Goal: Task Accomplishment & Management: Use online tool/utility

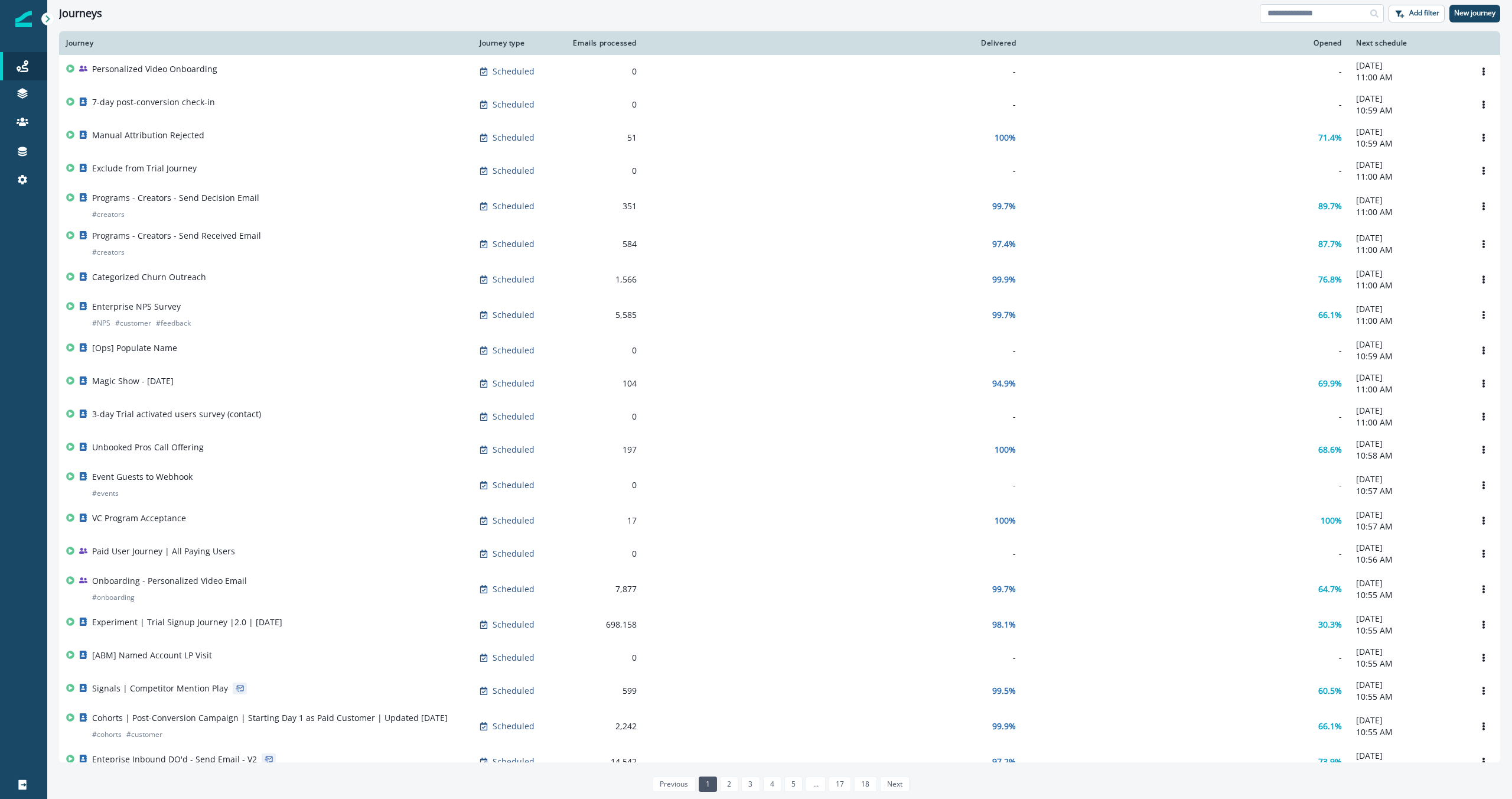
click at [826, 11] on input at bounding box center [1321, 13] width 124 height 19
type input "*******"
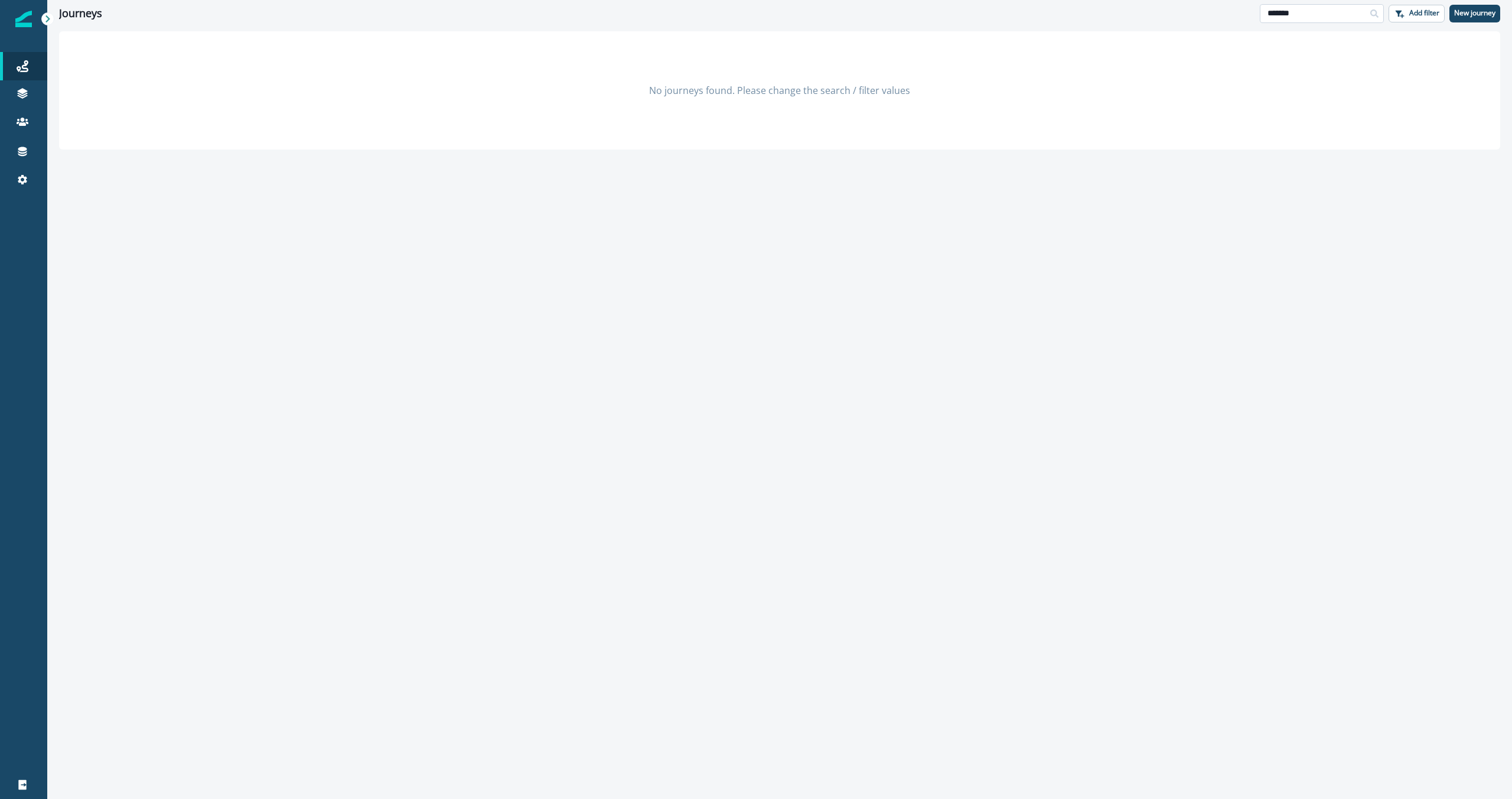
click at [826, 13] on input "*******" at bounding box center [1321, 13] width 124 height 19
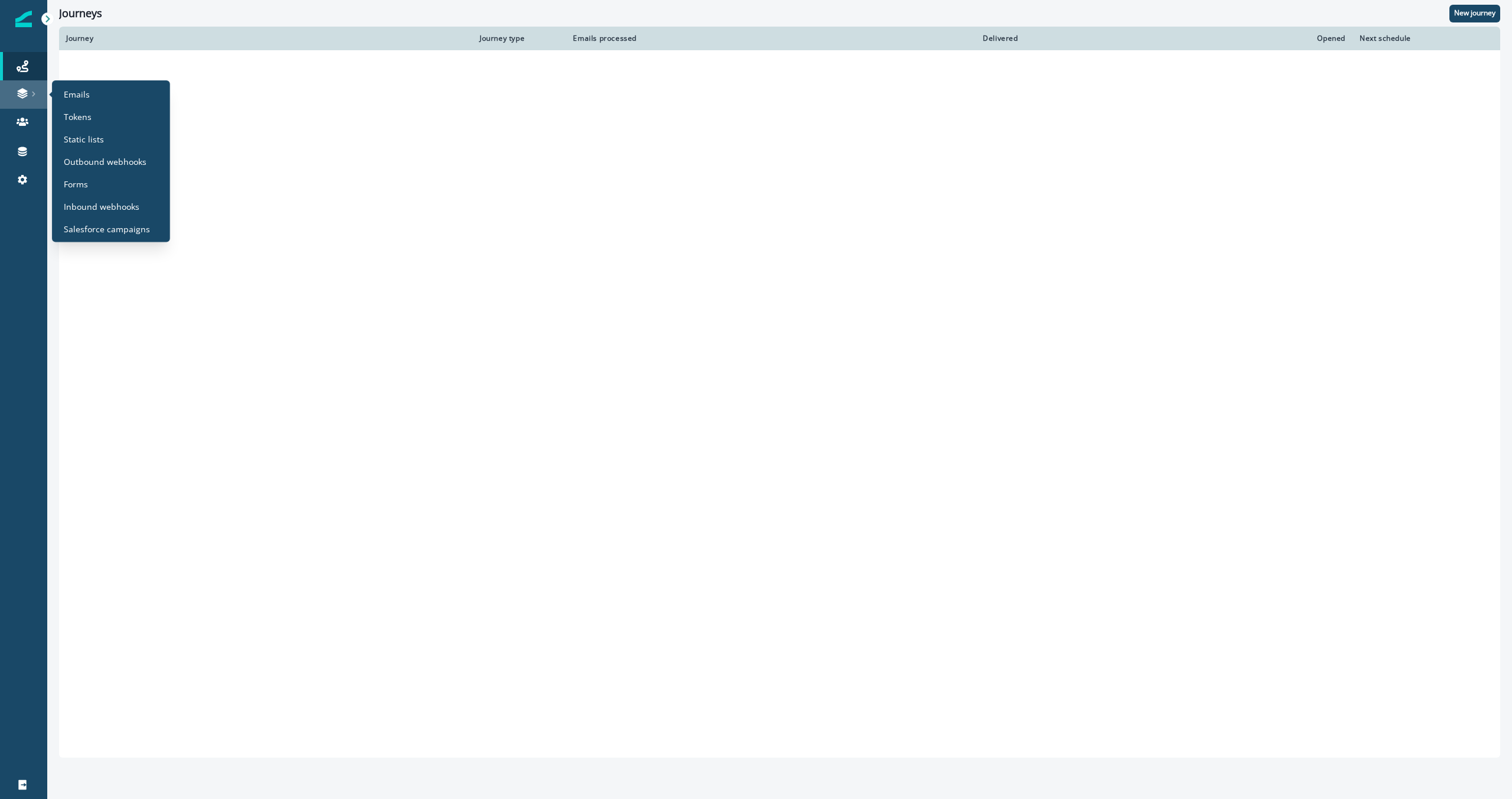
click at [27, 88] on icon at bounding box center [23, 94] width 12 height 12
click at [83, 88] on p "Emails" at bounding box center [76, 94] width 26 height 13
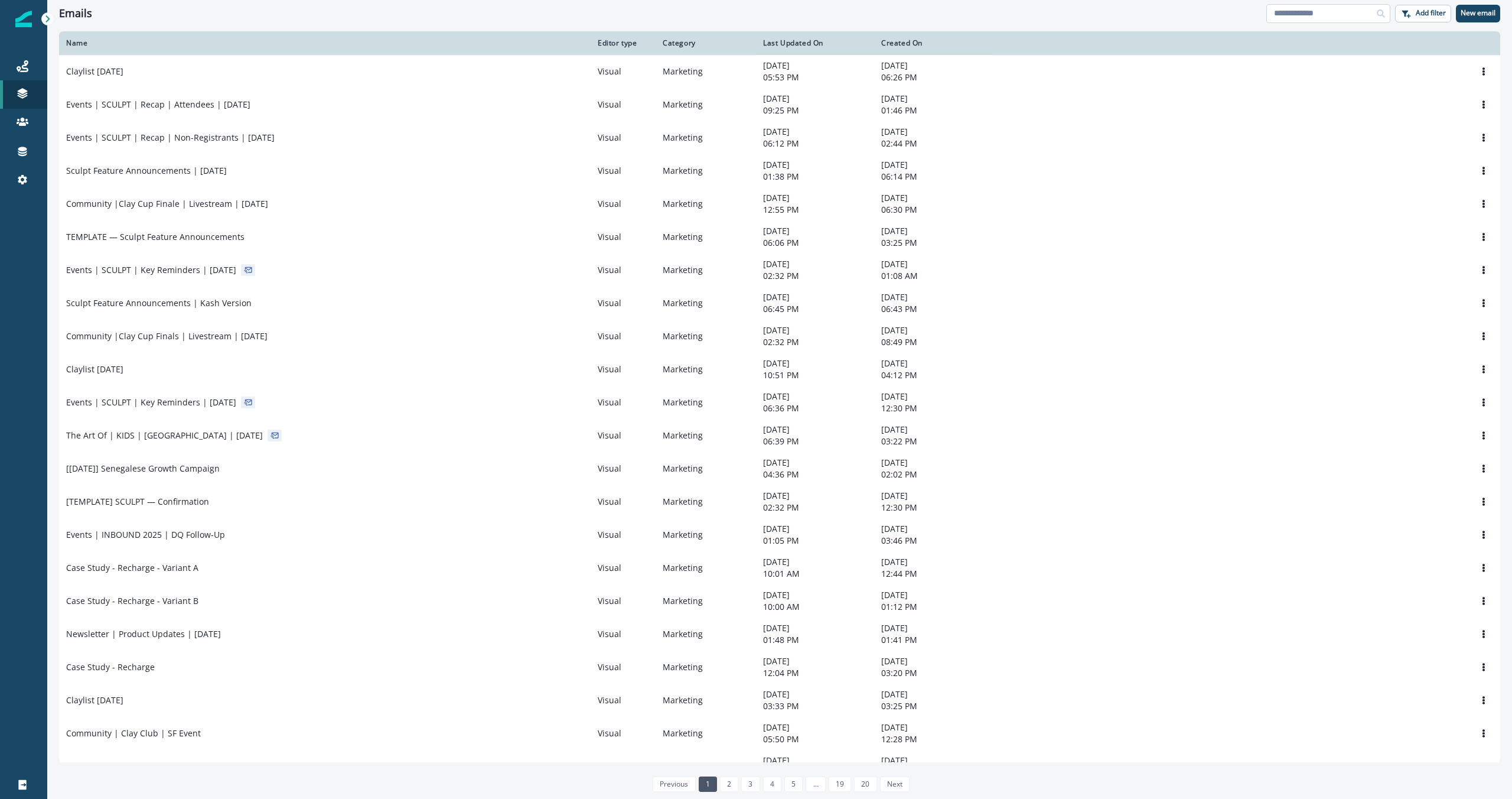
click at [826, 16] on input at bounding box center [1328, 13] width 124 height 19
type input "*******"
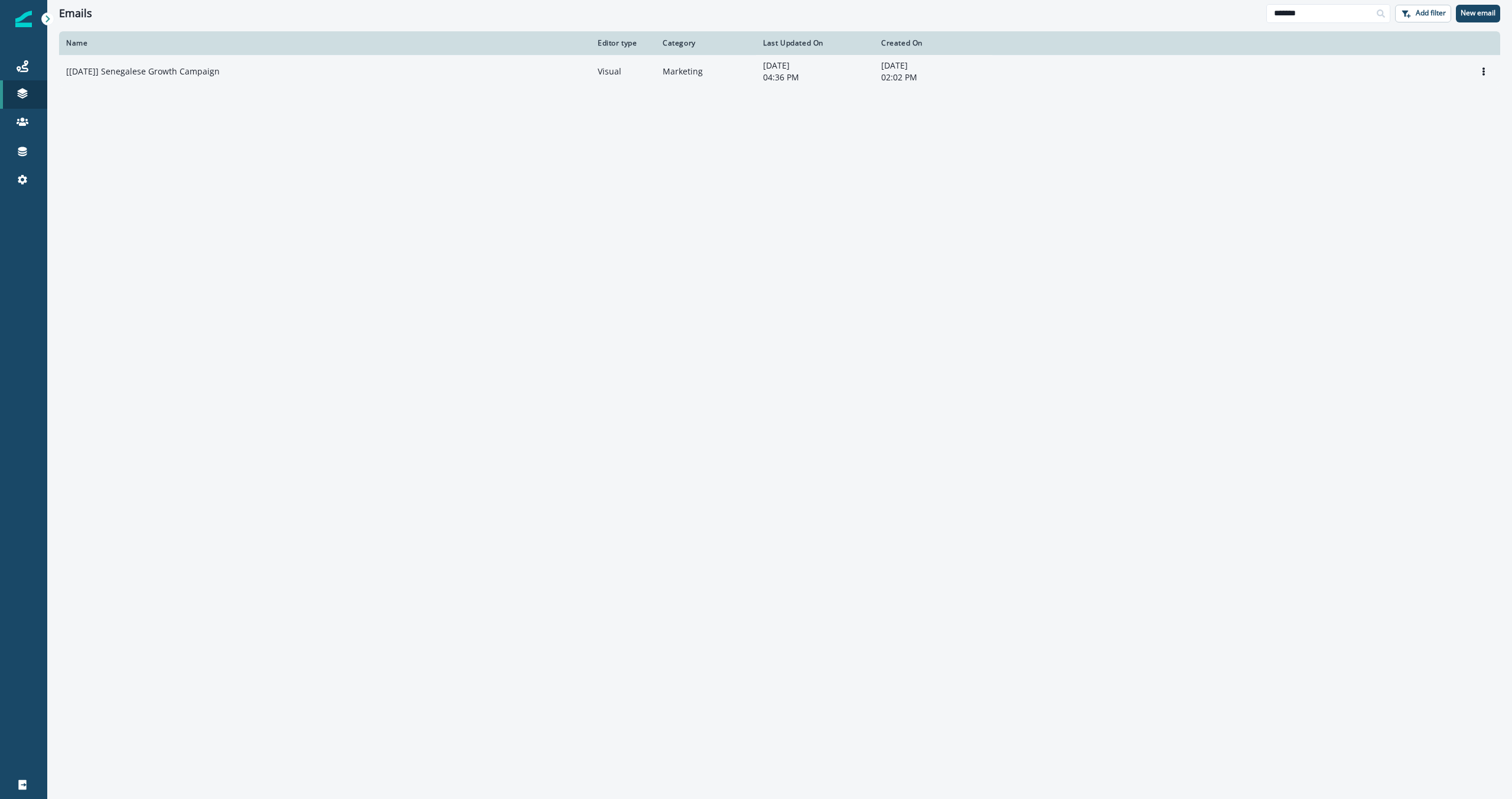
click at [483, 71] on div "[[DATE]] Senegalese Growth Campaign" at bounding box center [324, 71] width 518 height 12
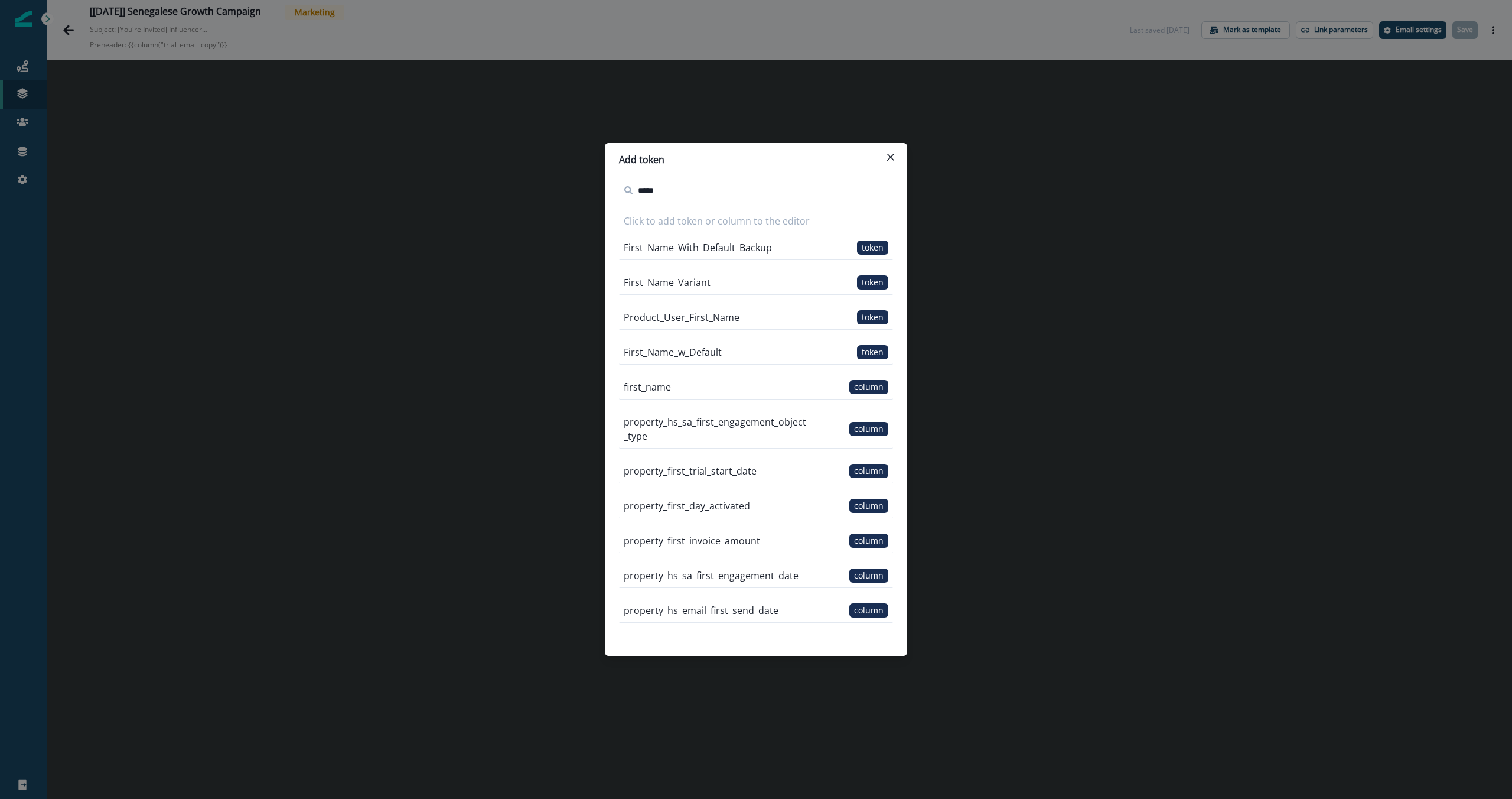
type input "*****"
click at [826, 166] on div "Add token ***** Click to add token or column to the editor First_Name_With_Defa…" at bounding box center [756, 399] width 1512 height 799
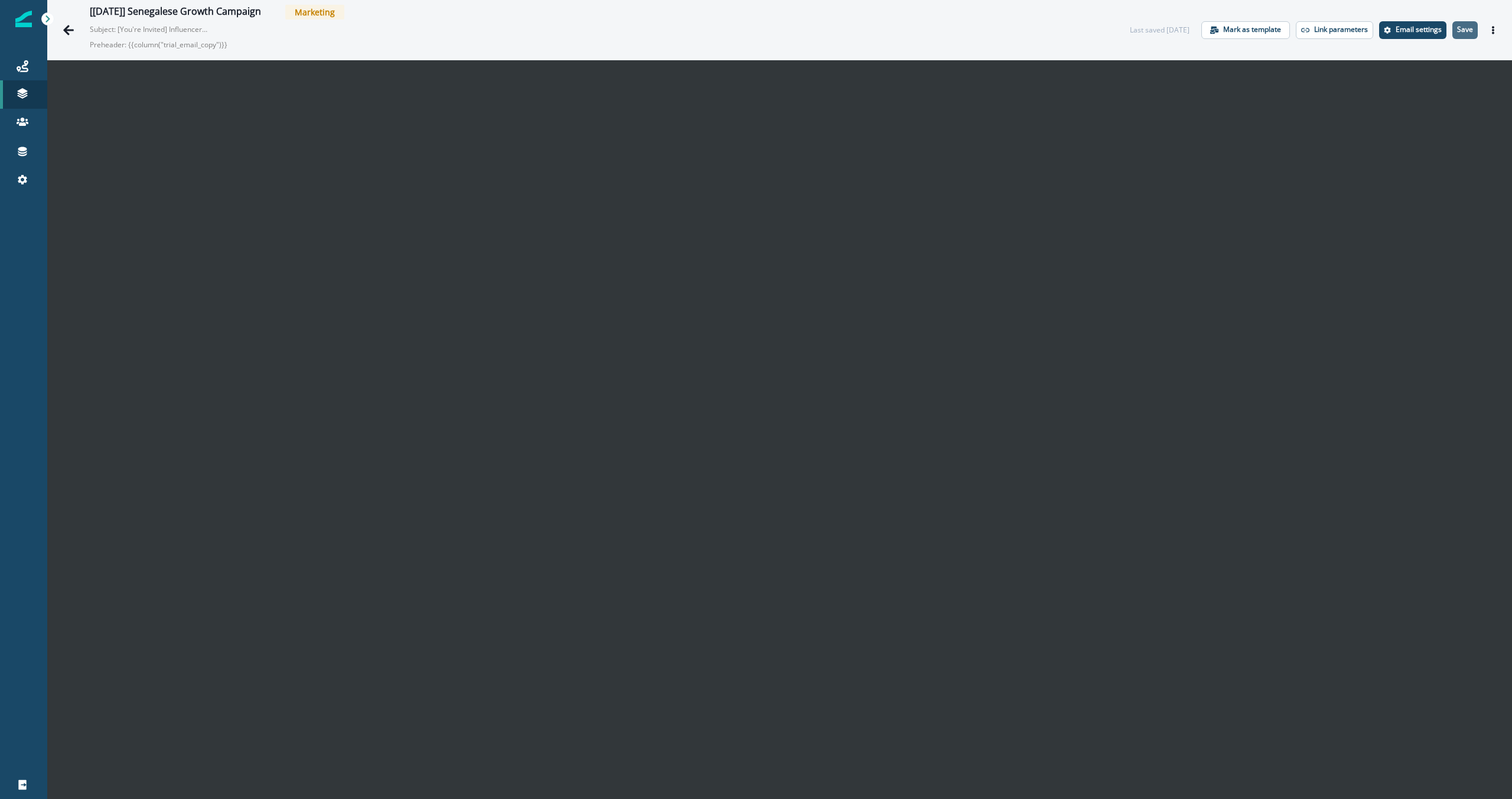
click at [826, 33] on p "Save" at bounding box center [1464, 29] width 16 height 8
click at [25, 73] on div "Journeys" at bounding box center [23, 66] width 38 height 14
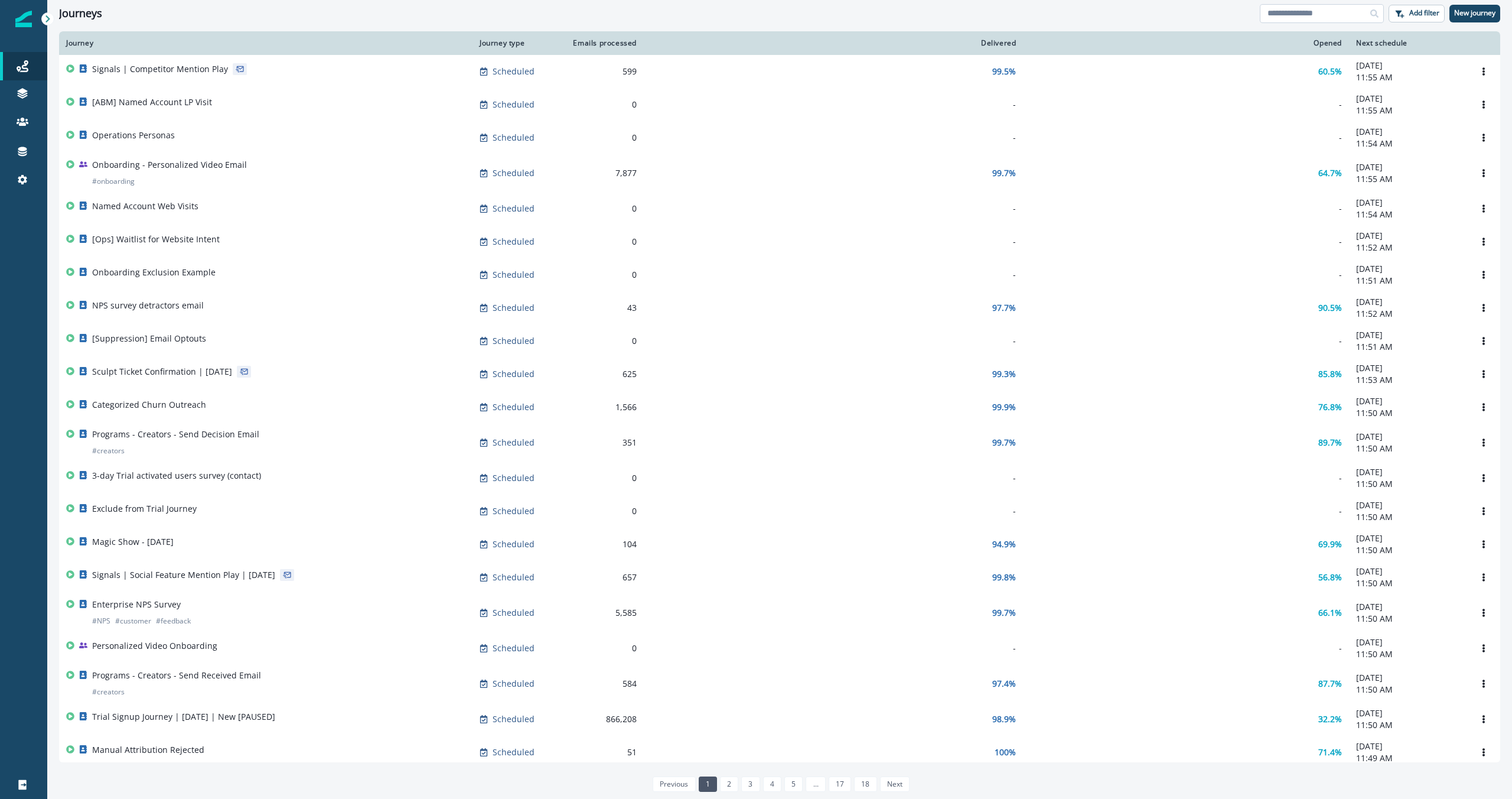
click at [826, 13] on input at bounding box center [1321, 13] width 124 height 19
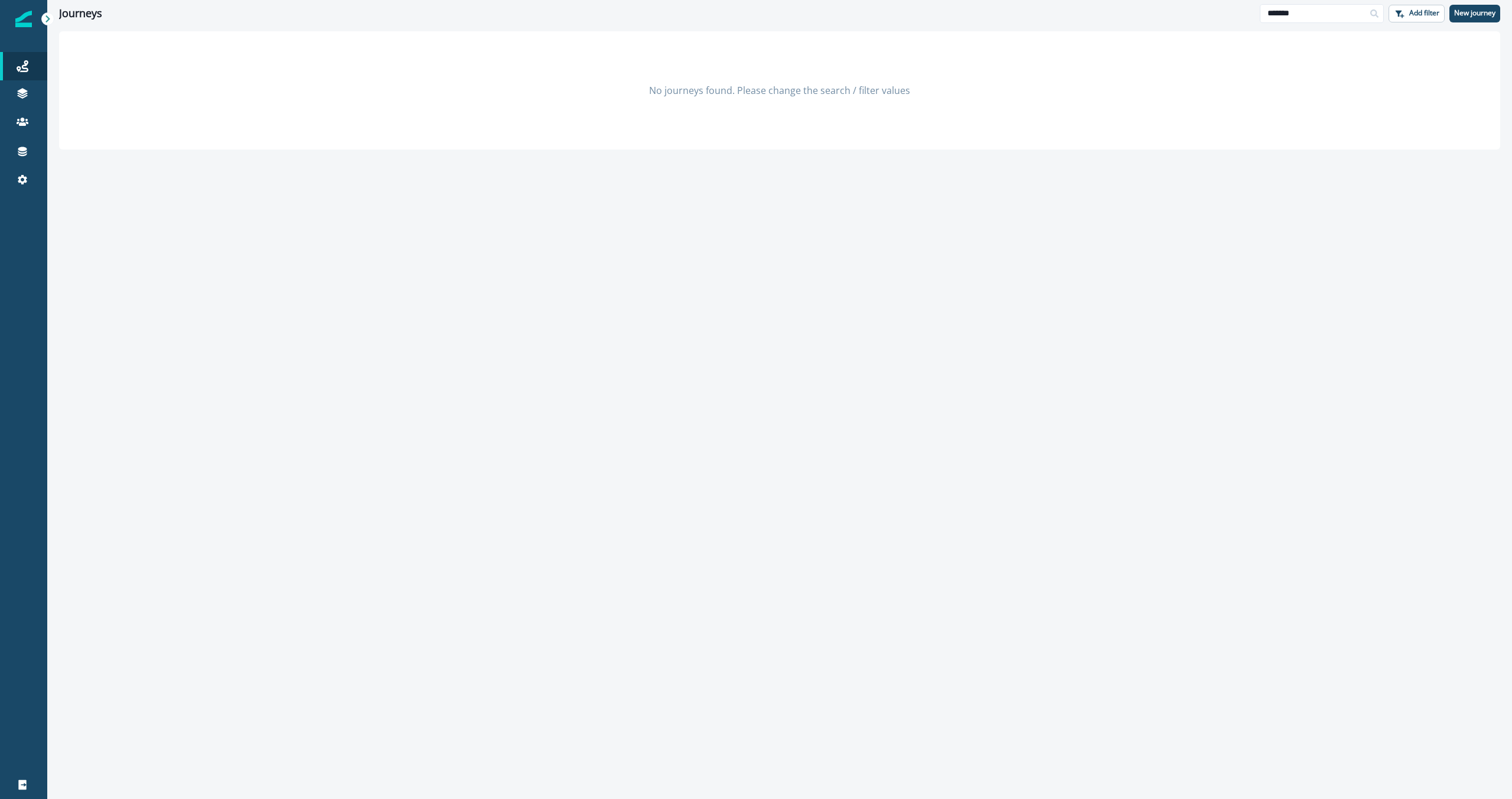
type input "*******"
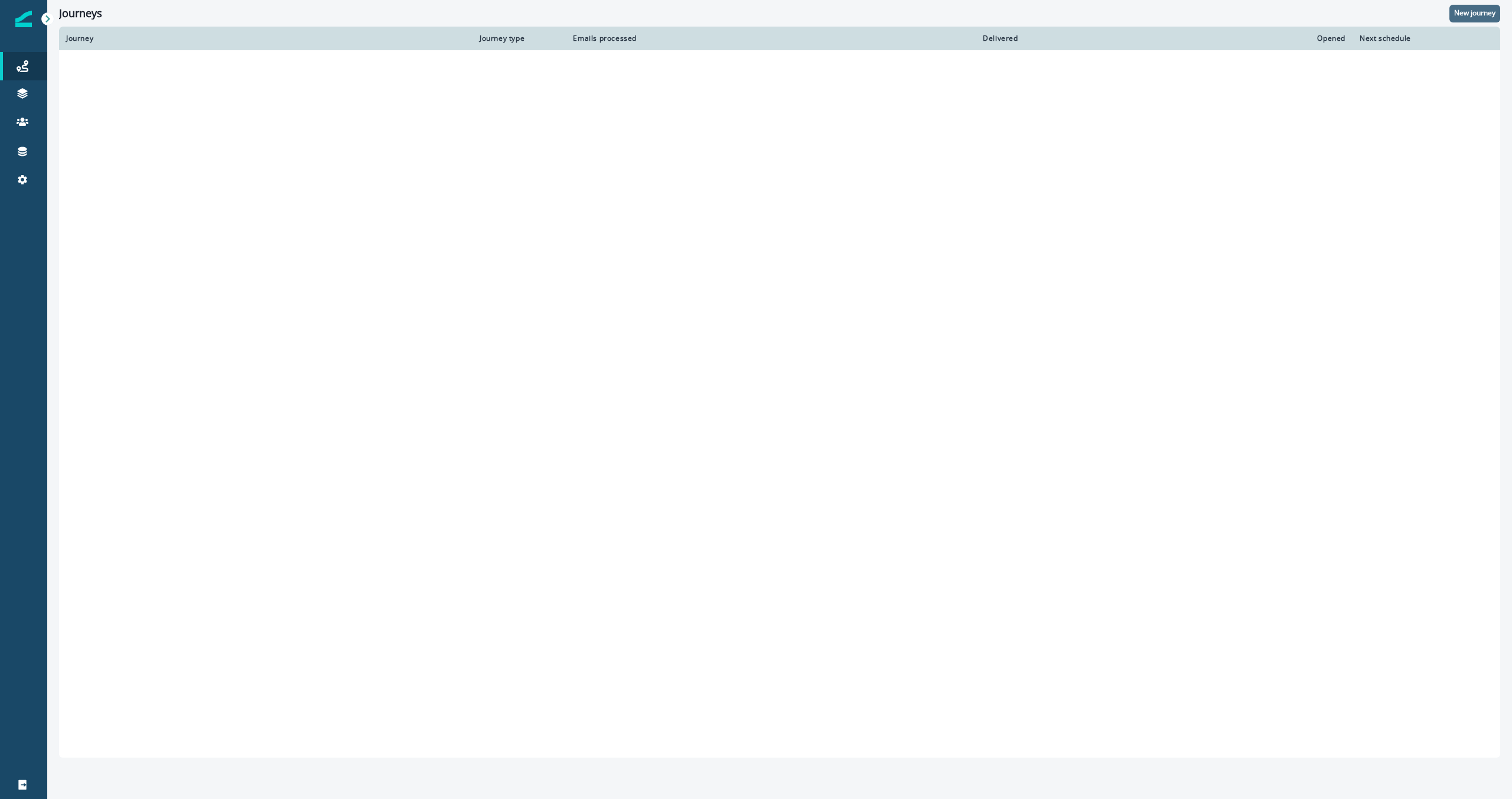
click at [826, 13] on p "New journey" at bounding box center [1474, 13] width 41 height 8
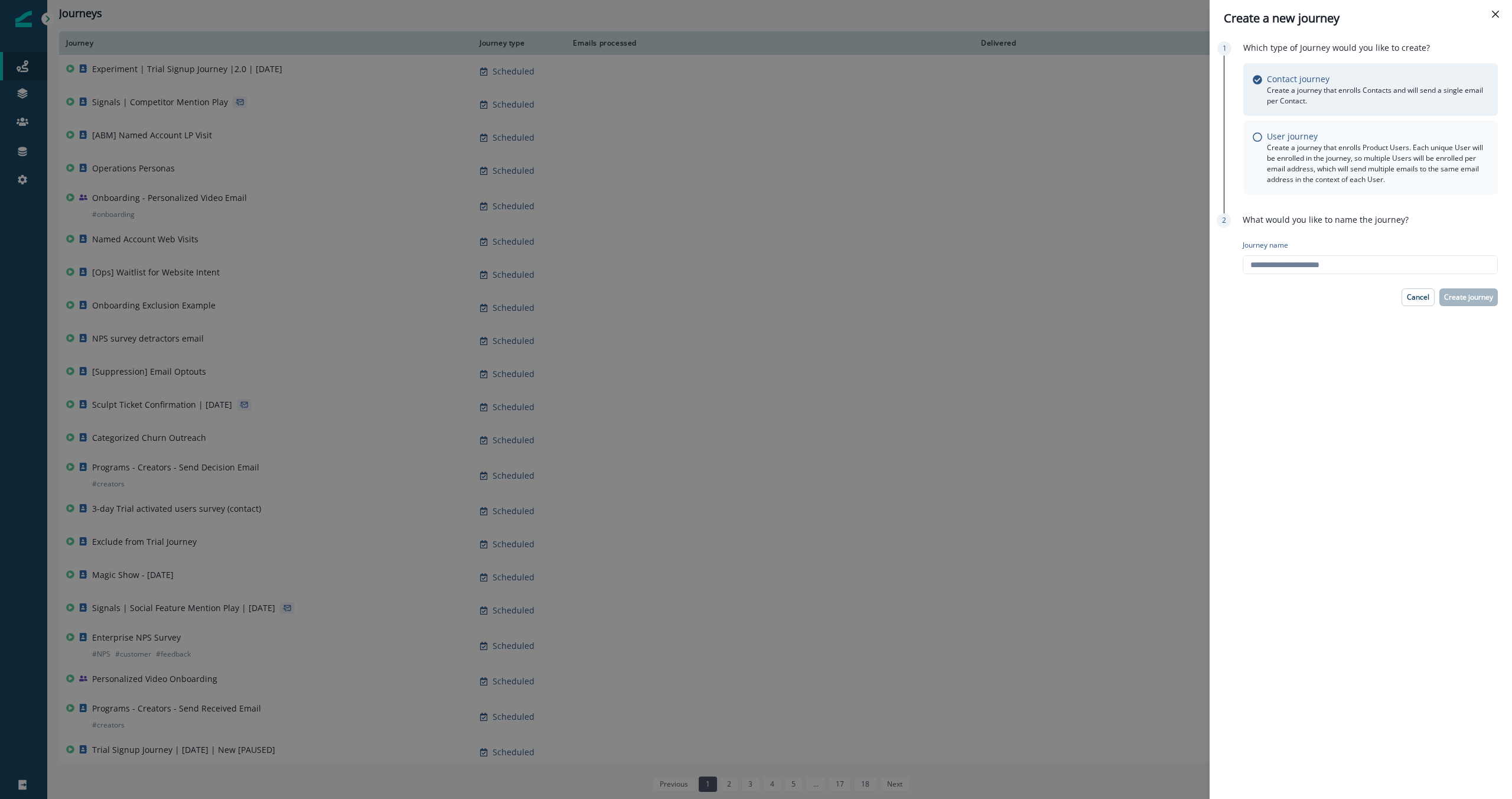
click at [826, 151] on p "Create a journey that enrolls Product Users. Each unique User will be enrolled …" at bounding box center [1377, 163] width 222 height 43
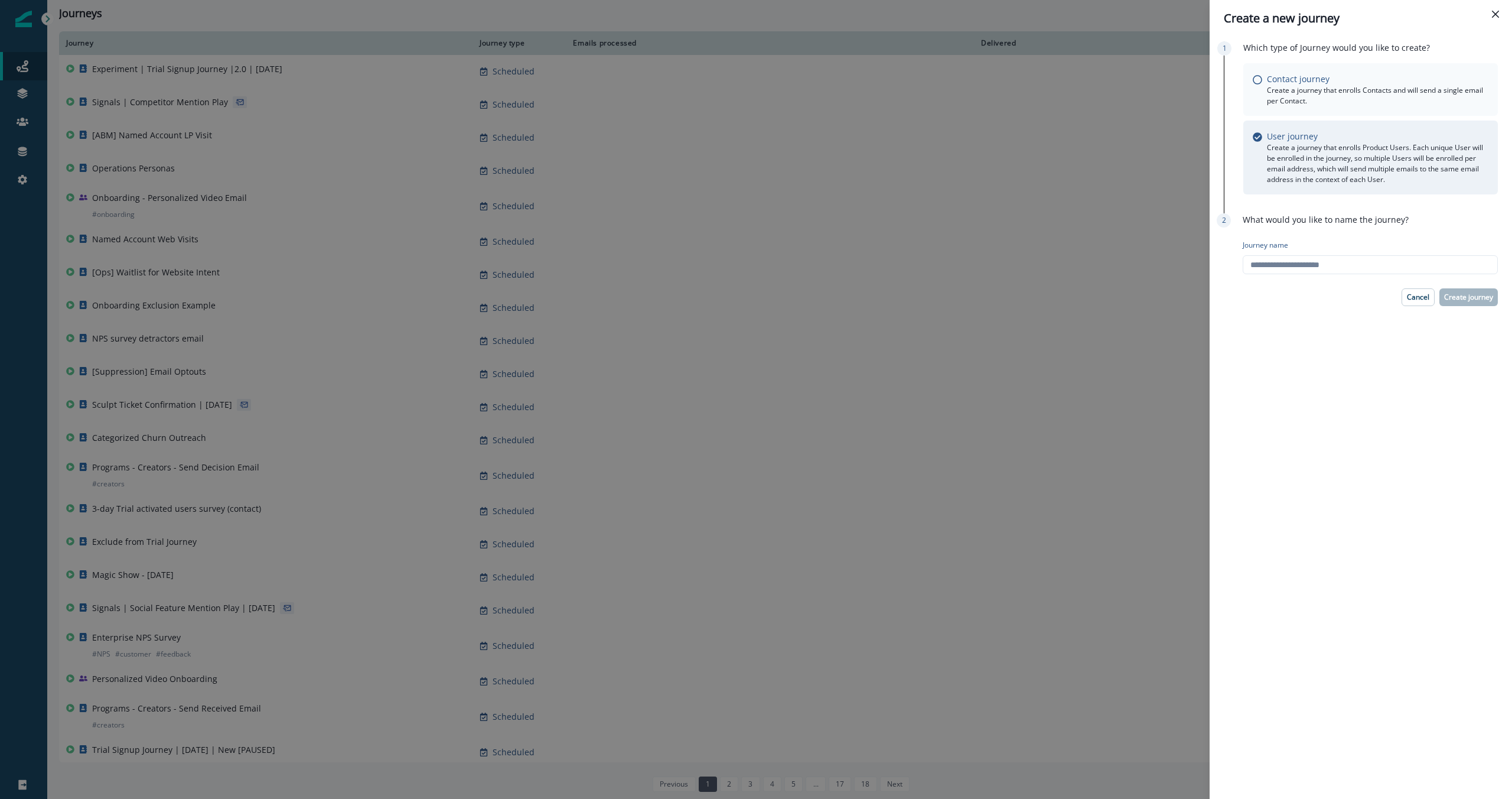
click at [826, 89] on p "Create a journey that enrolls Contacts and will send a single email per Contact." at bounding box center [1377, 95] width 222 height 21
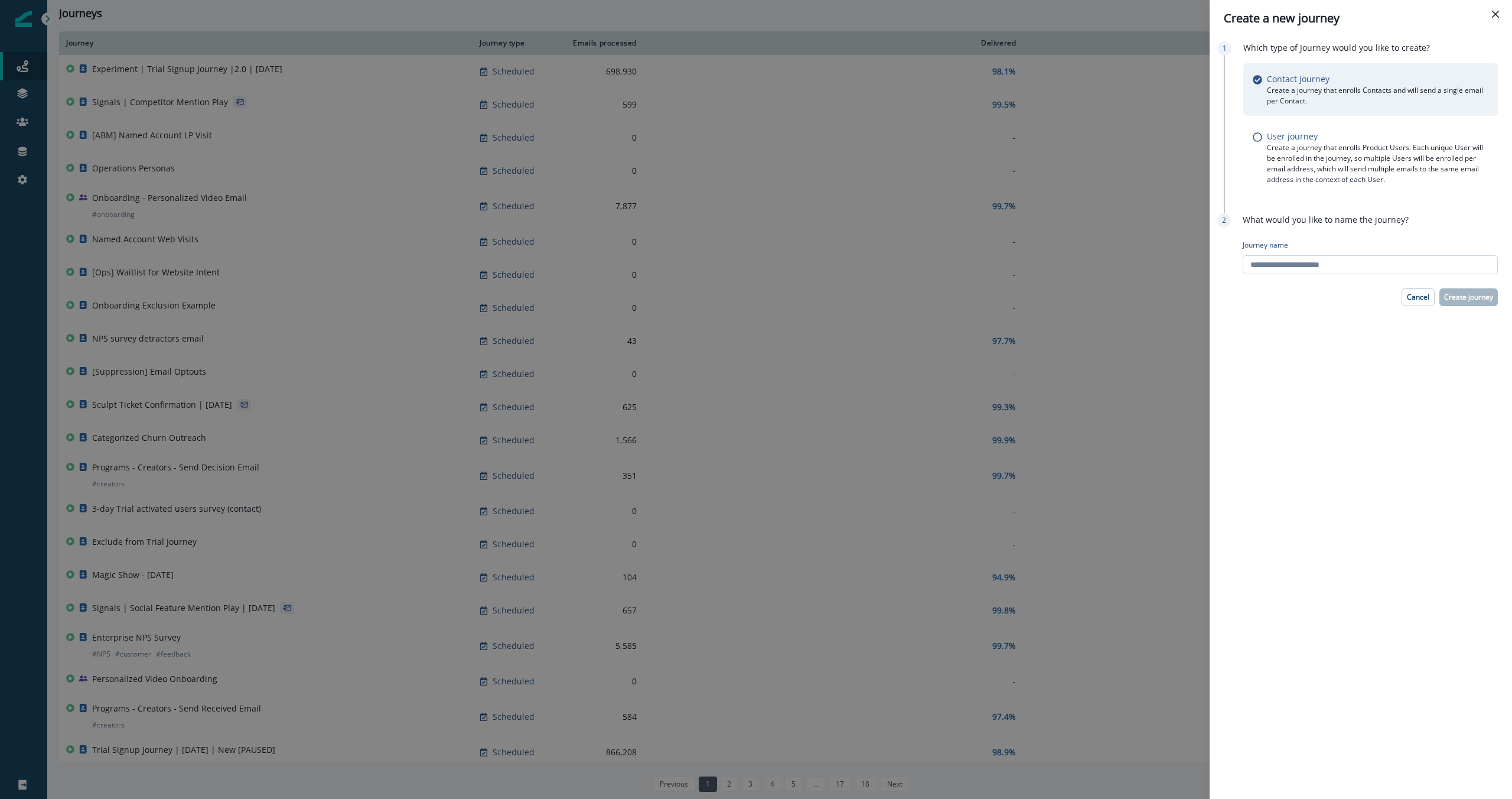
click at [826, 266] on input "Journey name" at bounding box center [1370, 264] width 255 height 19
type input "**********"
click at [826, 303] on button "Create journey" at bounding box center [1469, 297] width 59 height 18
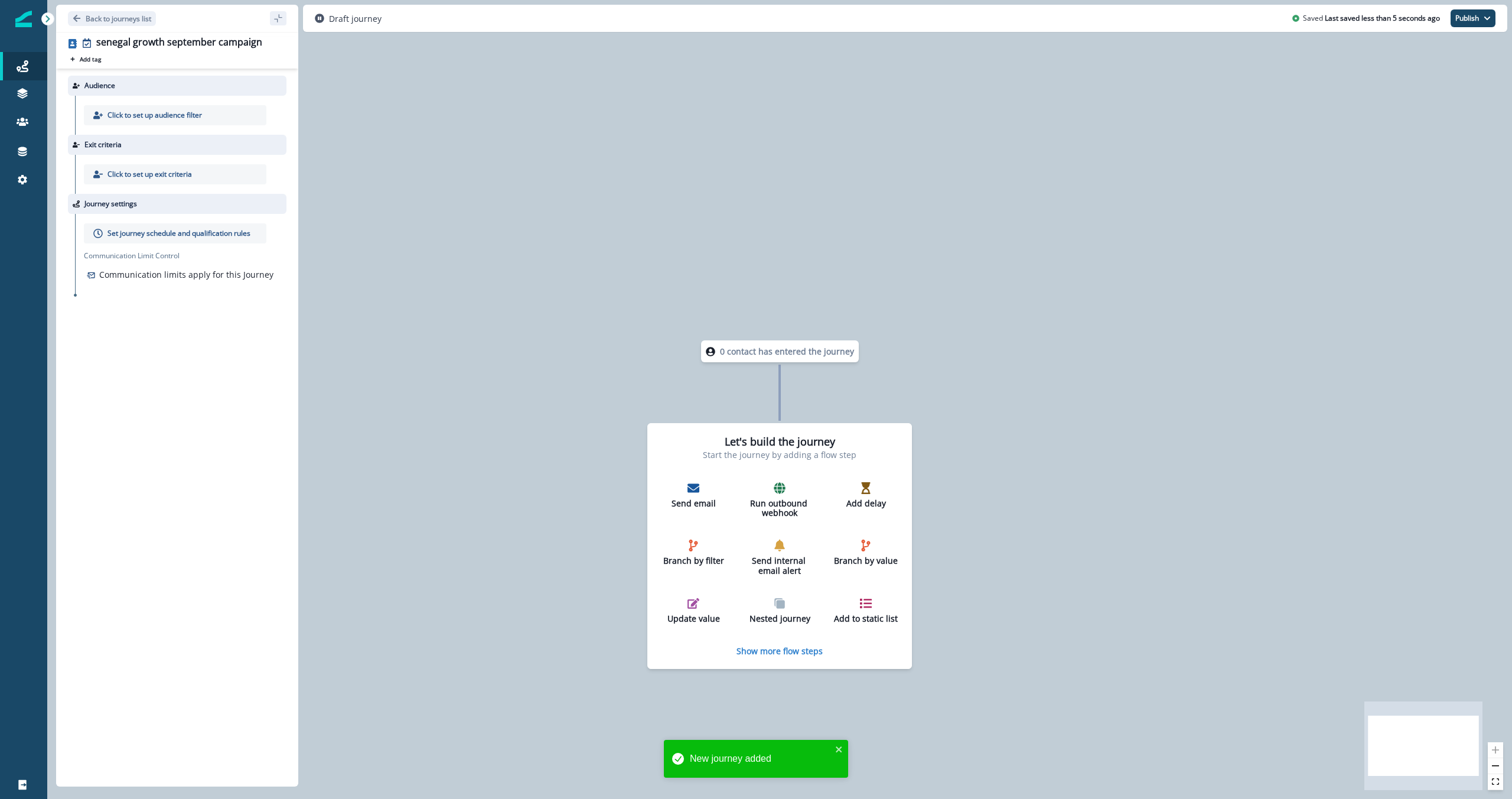
click at [170, 108] on div "Click to set up audience filter" at bounding box center [175, 115] width 182 height 20
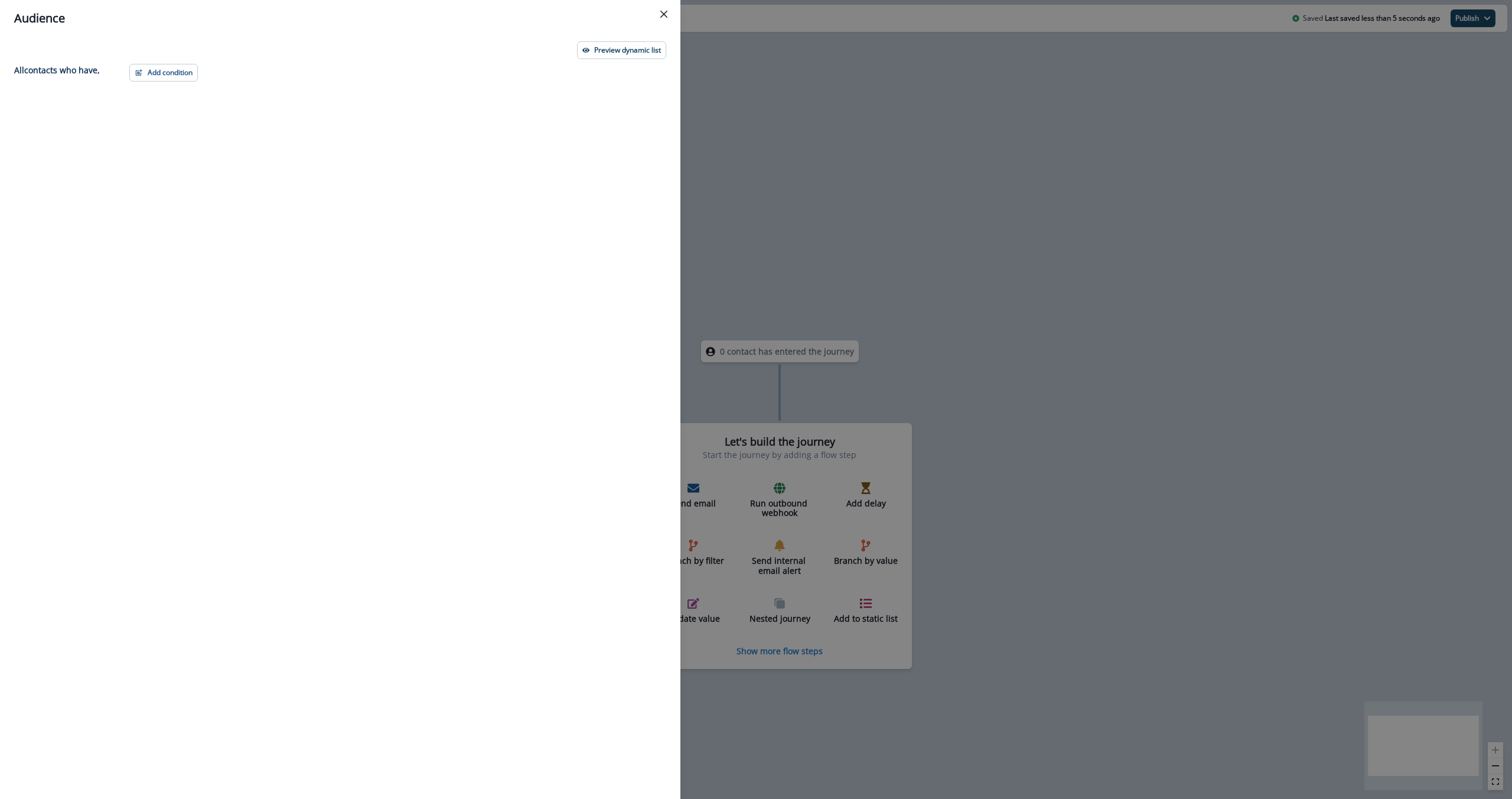
click at [192, 58] on div "Preview dynamic list" at bounding box center [340, 49] width 652 height 18
click at [178, 74] on button "Add condition" at bounding box center [164, 72] width 69 height 18
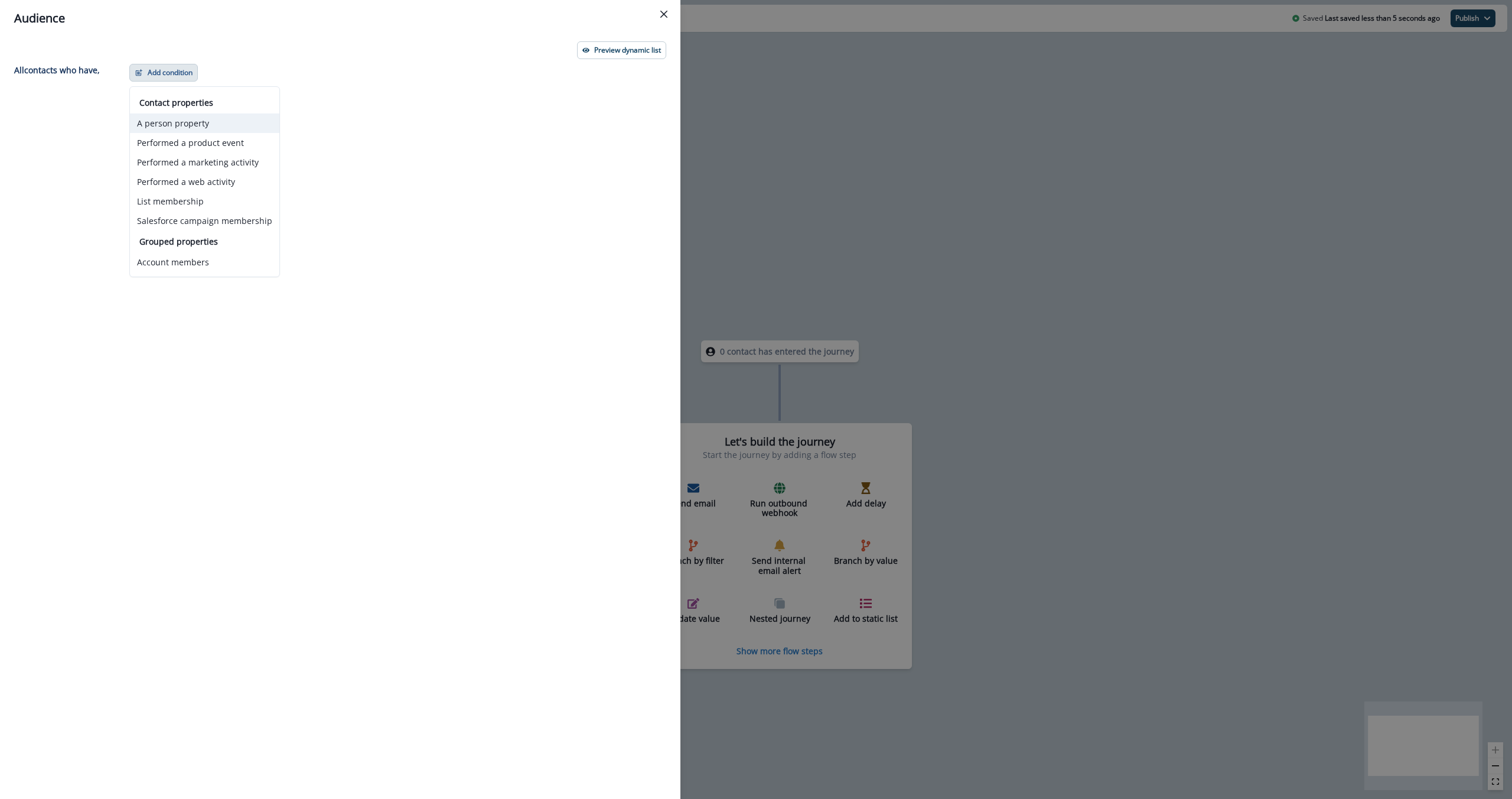
click at [229, 124] on button "A person property" at bounding box center [204, 123] width 150 height 19
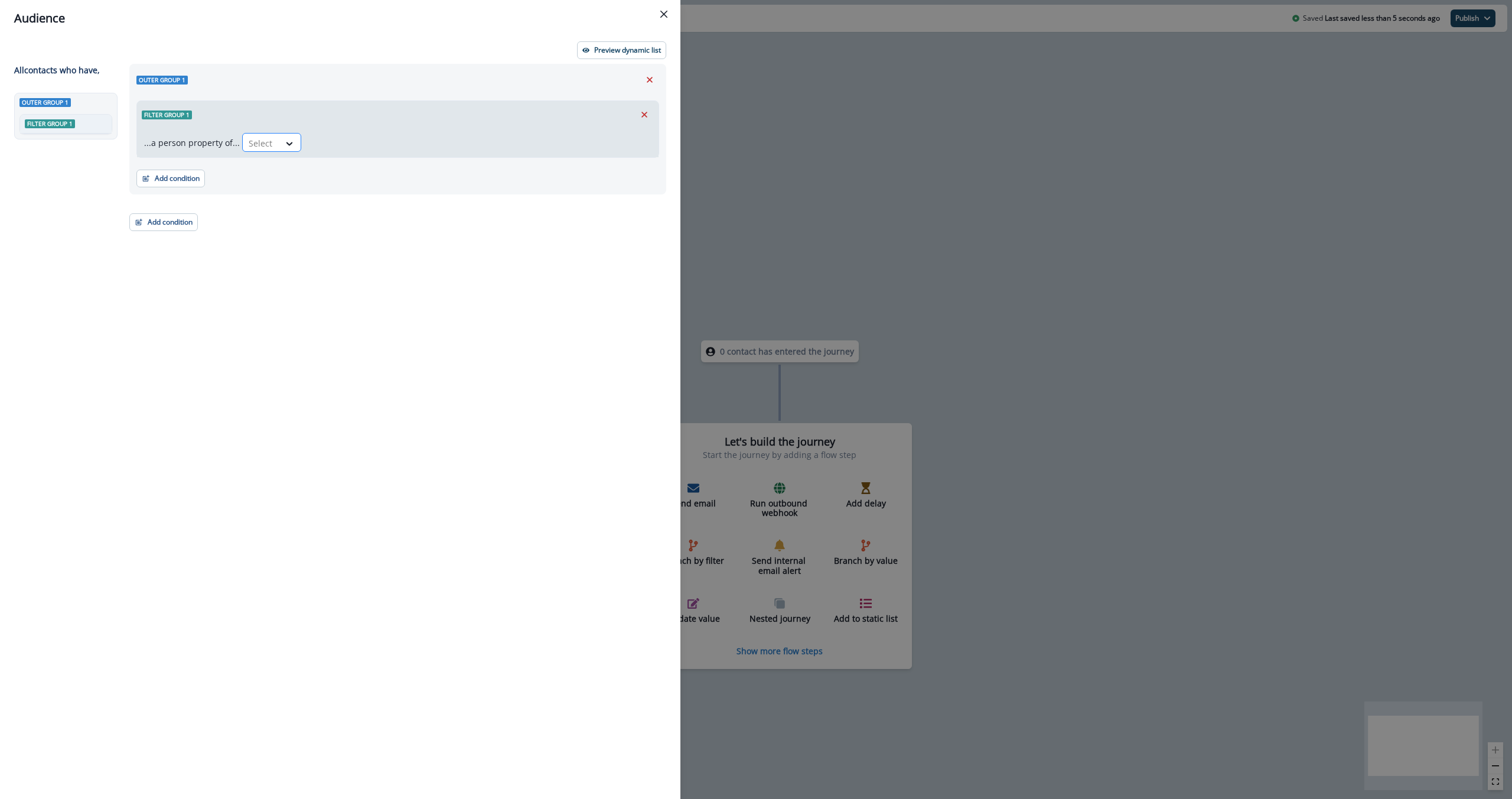
click at [274, 141] on div "Select" at bounding box center [261, 143] width 37 height 19
click at [330, 166] on div "Email" at bounding box center [382, 170] width 286 height 22
click at [348, 130] on div "...a person property of... Email Select" at bounding box center [398, 142] width 522 height 29
click at [347, 136] on div at bounding box center [353, 143] width 21 height 19
click at [279, 141] on div at bounding box center [289, 144] width 20 height 12
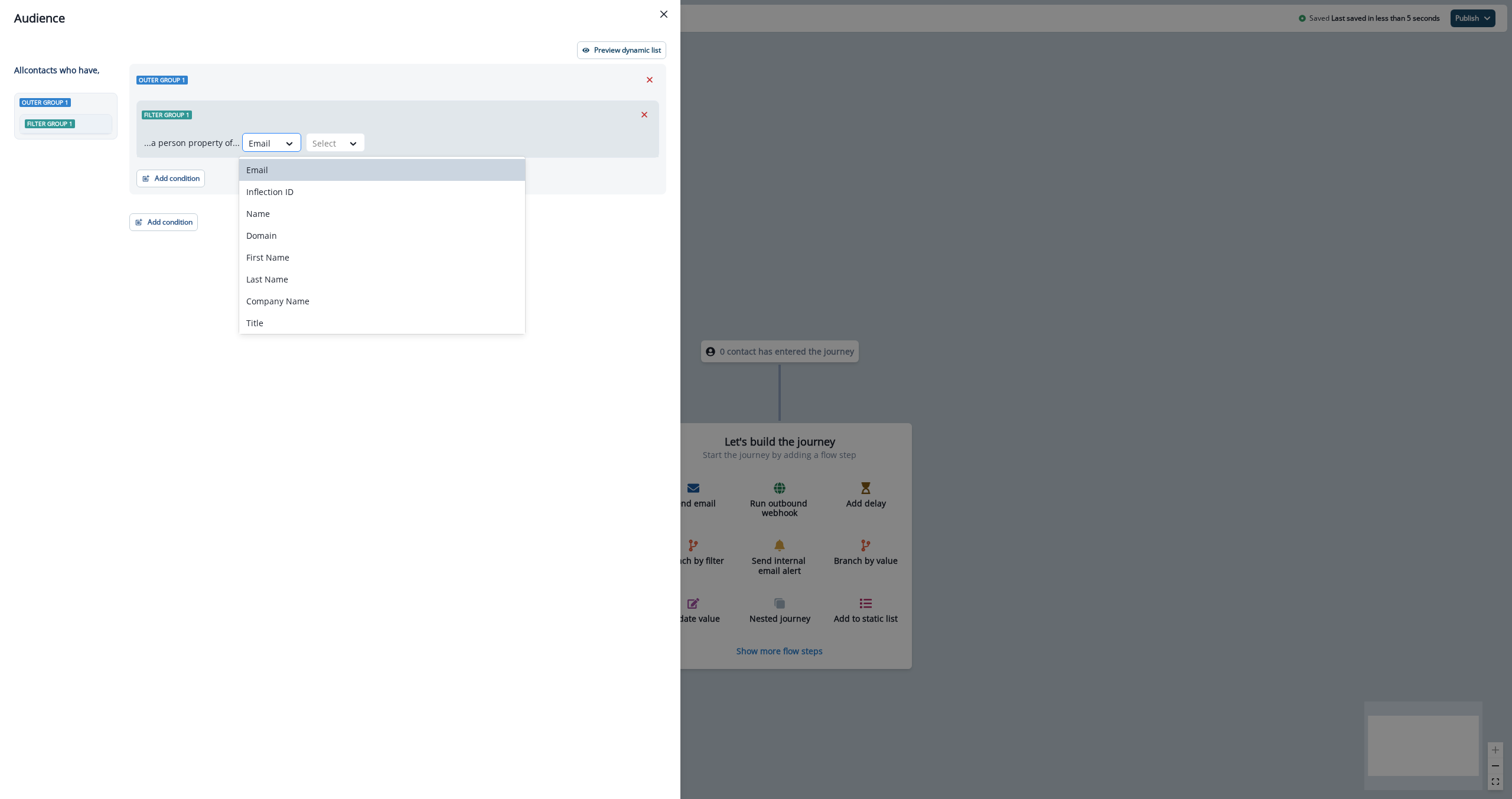
click at [274, 141] on div "Email" at bounding box center [261, 143] width 37 height 19
click at [325, 116] on div "Filter group 1" at bounding box center [398, 115] width 522 height 27
click at [639, 111] on icon "Remove" at bounding box center [644, 115] width 11 height 11
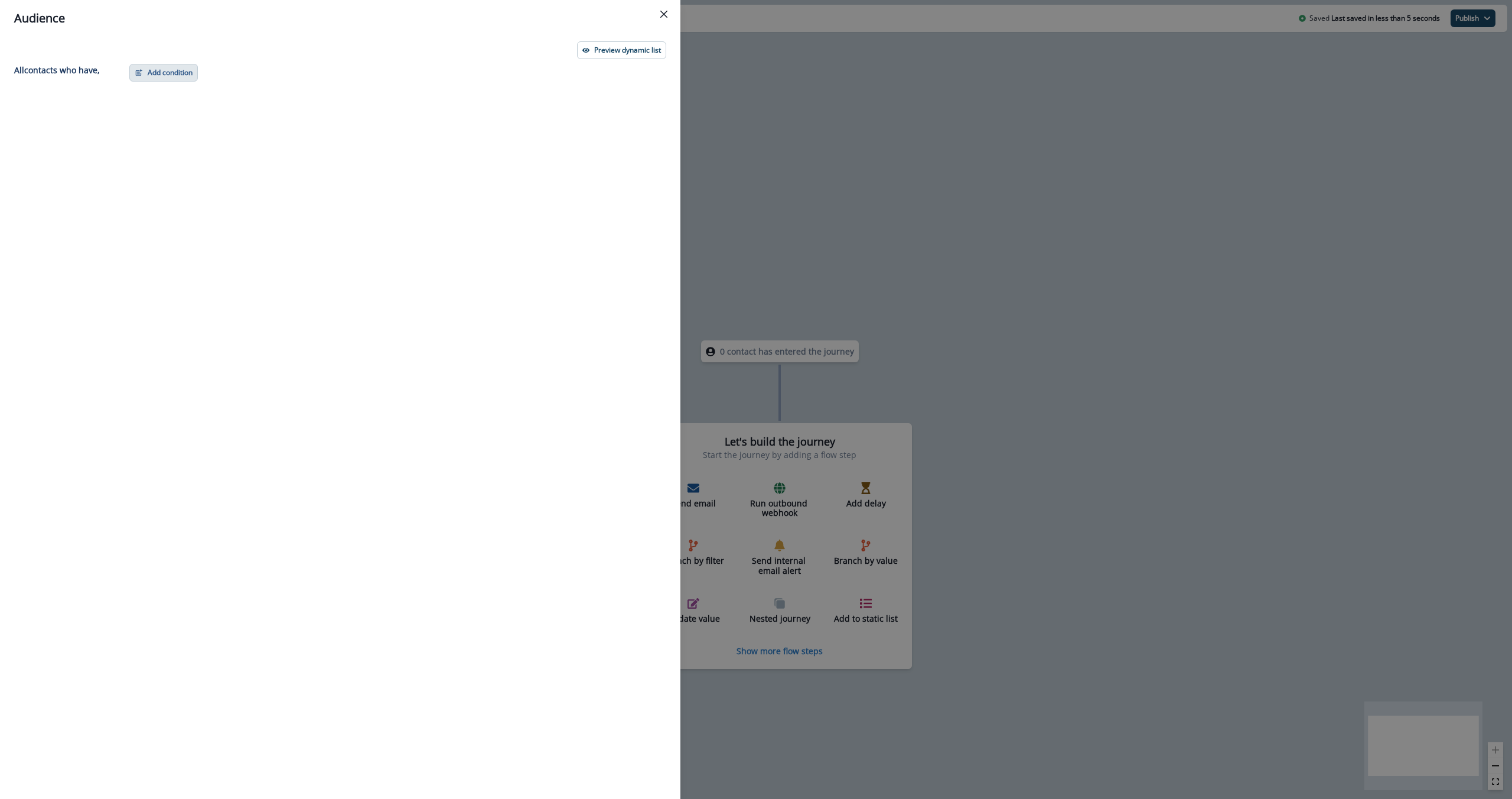
click at [155, 77] on button "Add condition" at bounding box center [164, 72] width 69 height 18
click at [248, 222] on button "Salesforce campaign membership" at bounding box center [204, 220] width 150 height 19
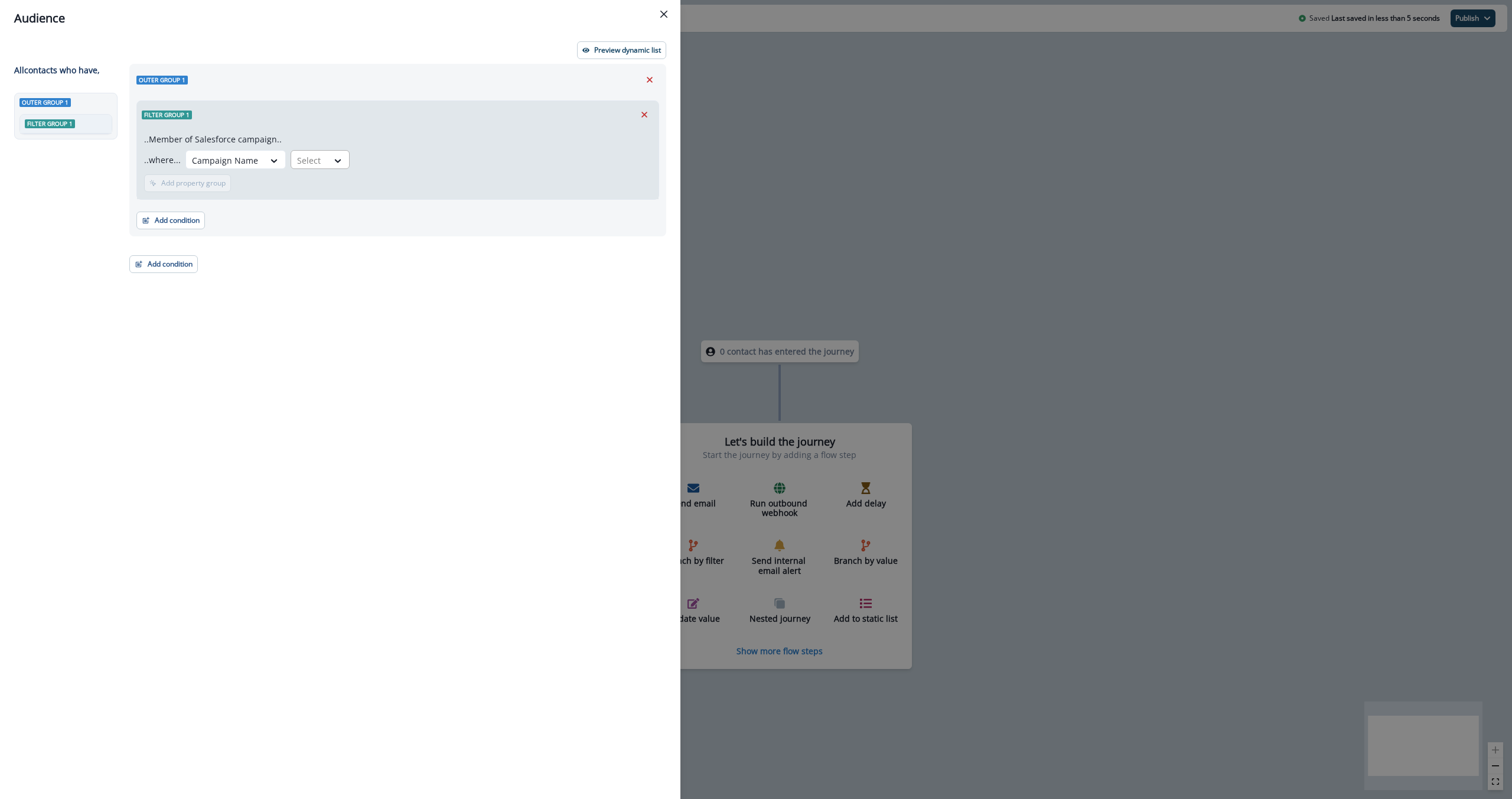
click at [328, 169] on div at bounding box center [338, 160] width 21 height 19
click at [342, 338] on div "equal to" at bounding box center [333, 340] width 93 height 22
click at [414, 163] on div at bounding box center [507, 160] width 276 height 15
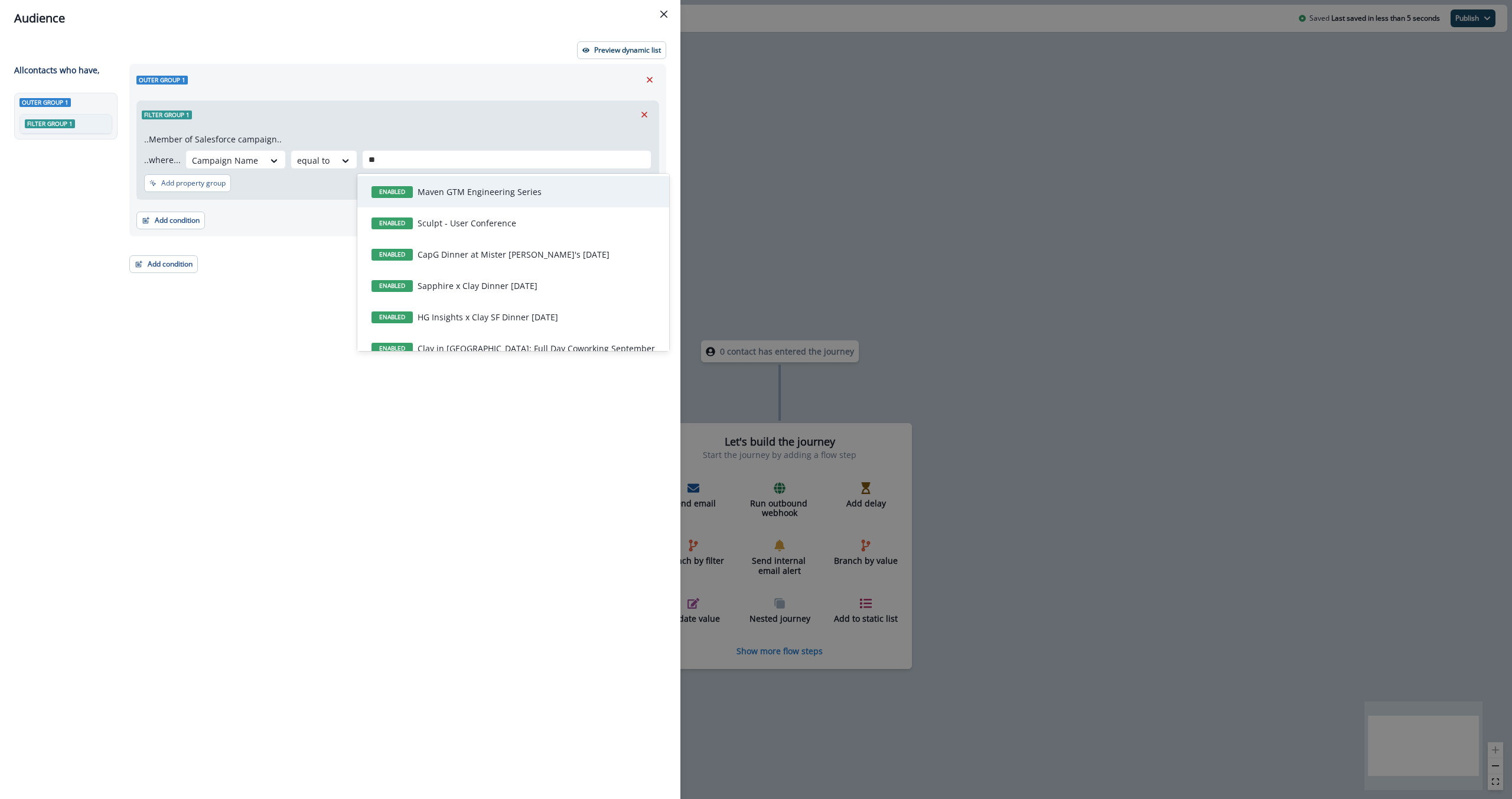
type input "*"
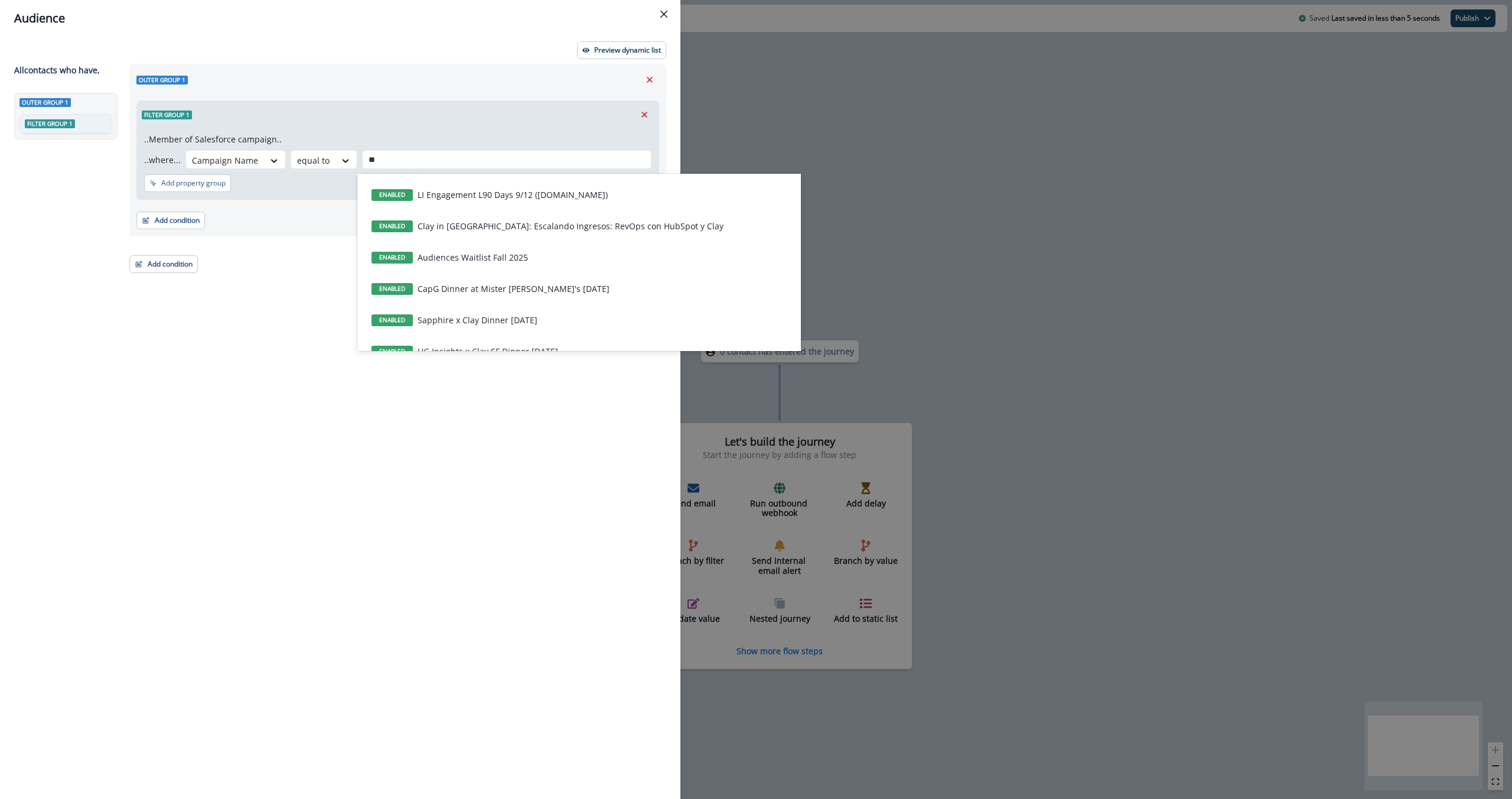
scroll to position [59, 0]
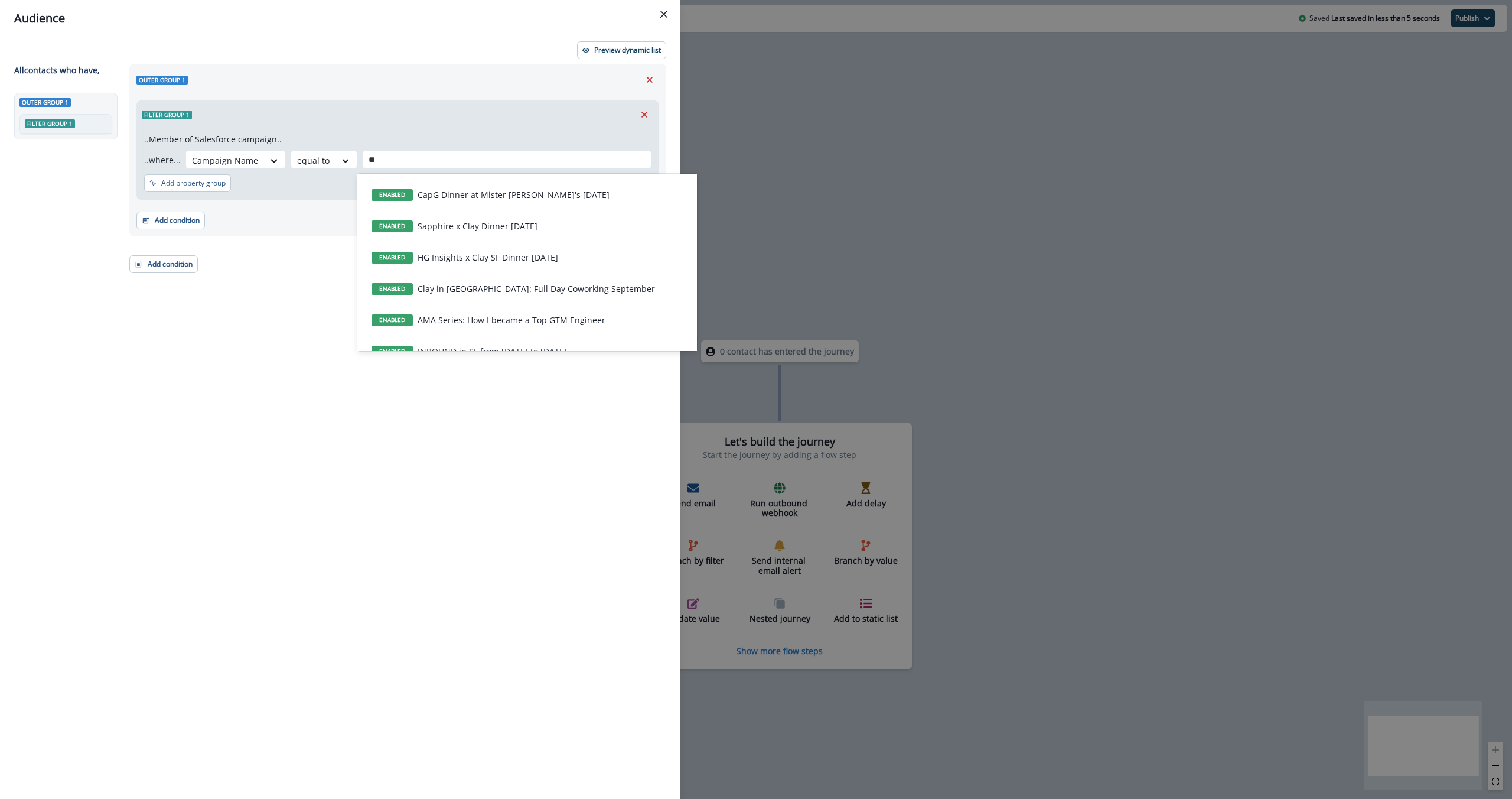
type input "***"
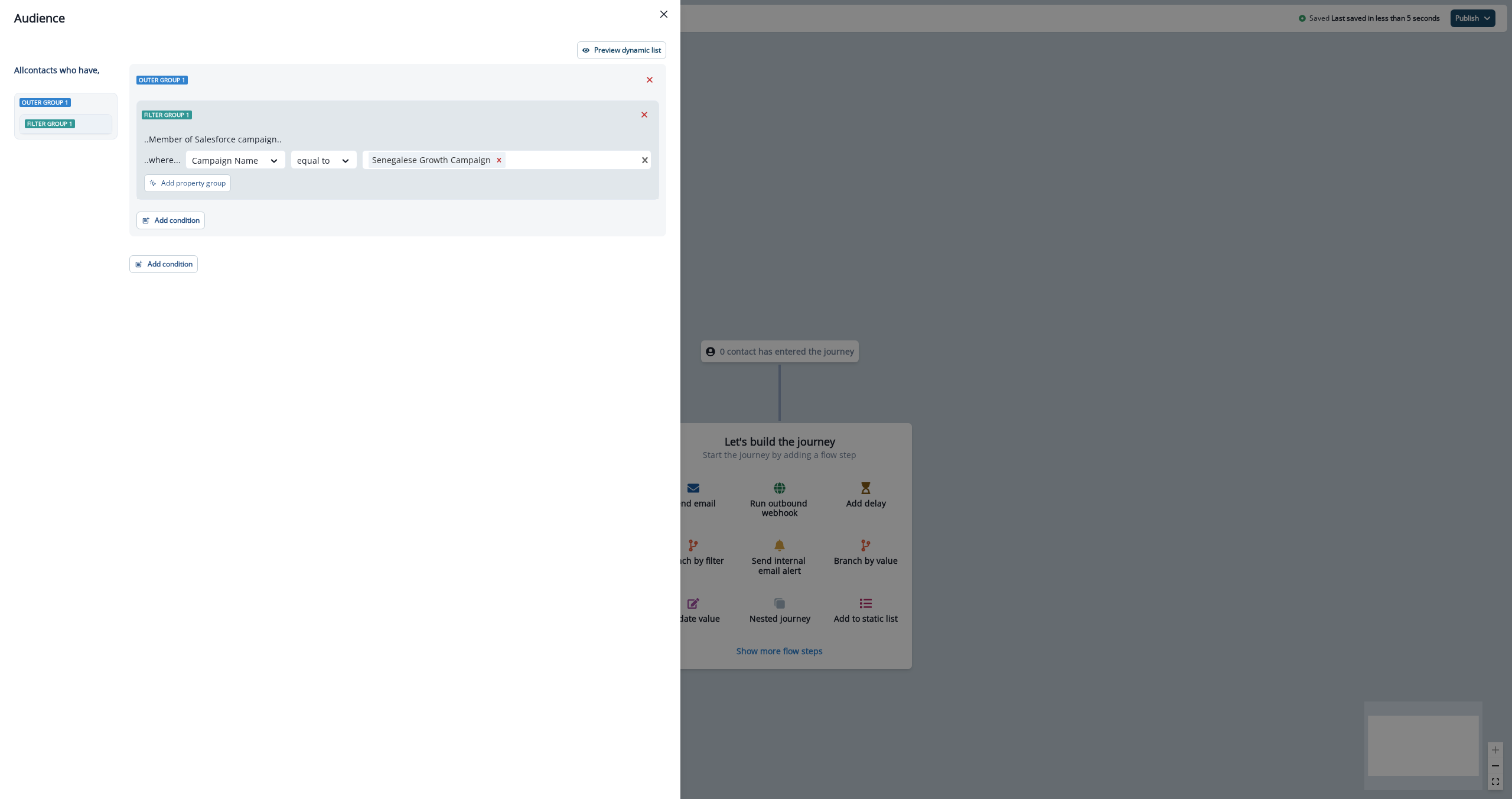
click at [416, 96] on div "Filter group 1 ..Member of Salesforce campaign.. ..where... Campaign Name equal…" at bounding box center [397, 147] width 523 height 104
click at [616, 53] on p "Preview dynamic list" at bounding box center [627, 50] width 67 height 8
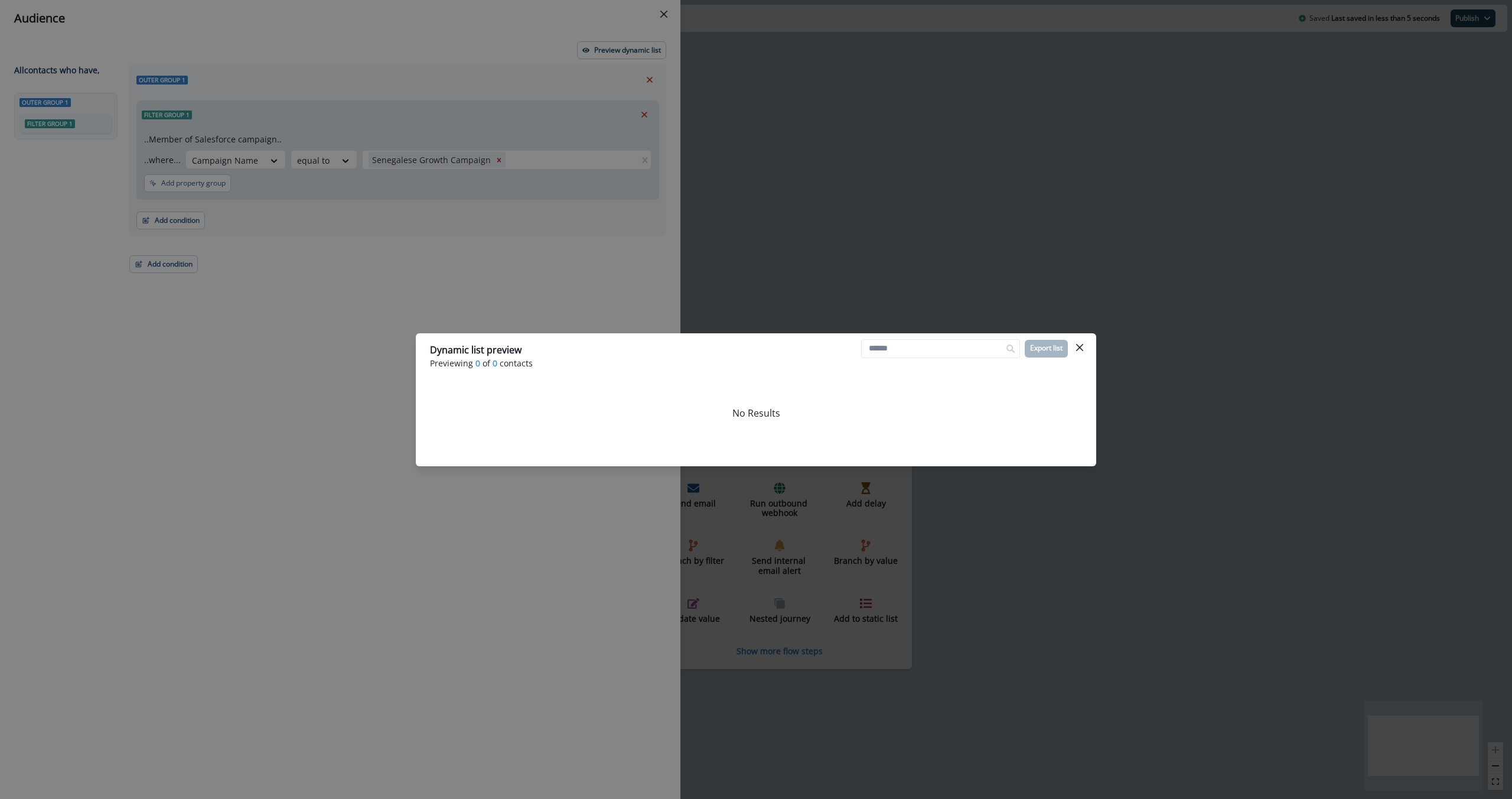
click at [559, 270] on div "Dynamic list preview Previewing 0 of 0 contacts Export list No Results" at bounding box center [756, 399] width 1512 height 799
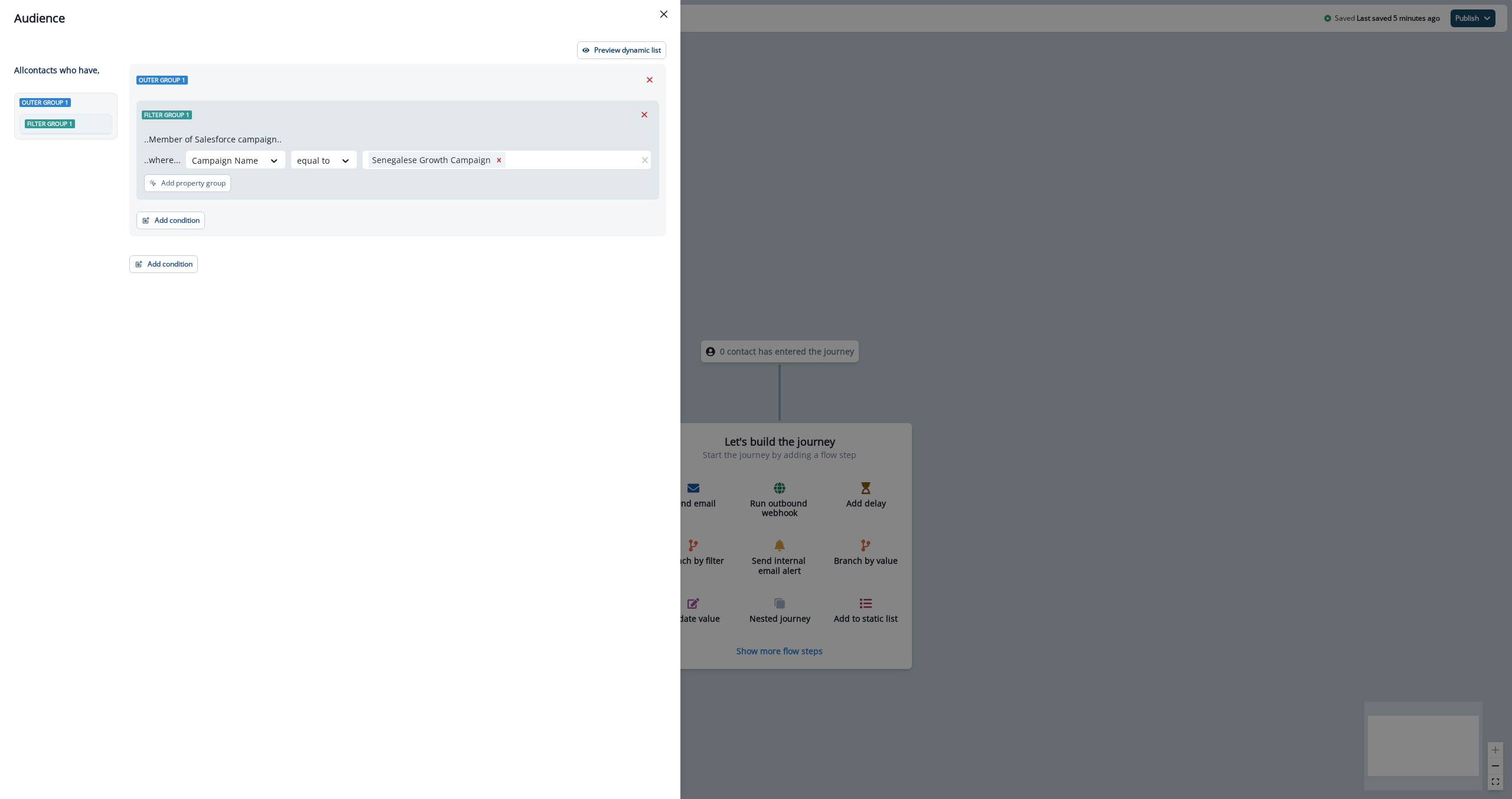
click at [607, 35] on header "Audience" at bounding box center [340, 18] width 680 height 37
click at [607, 46] on p "Preview dynamic list" at bounding box center [627, 50] width 67 height 8
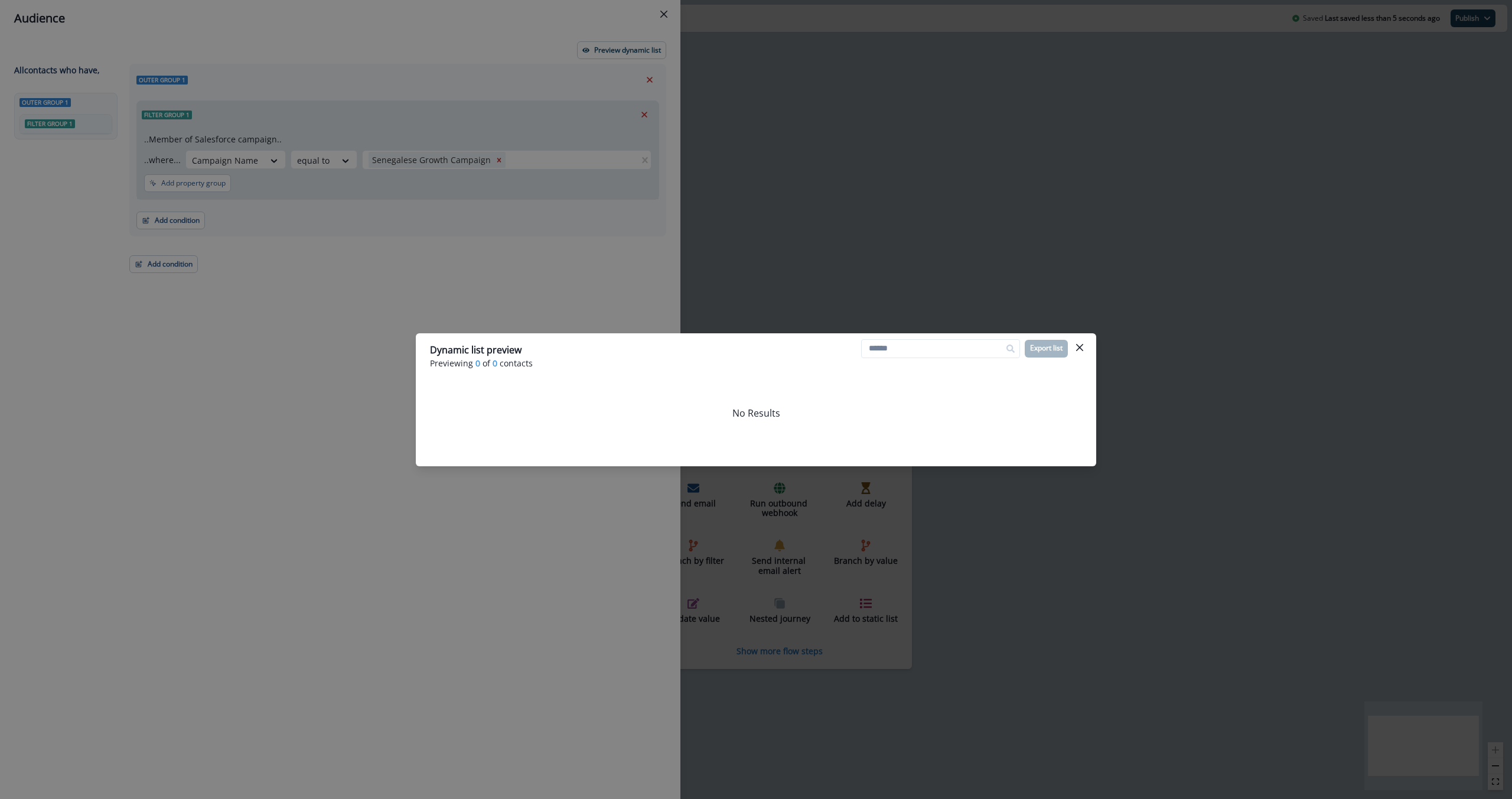
click at [590, 465] on div "Dynamic list preview Previewing 0 of 0 contacts Export list No Results" at bounding box center [756, 399] width 1512 height 799
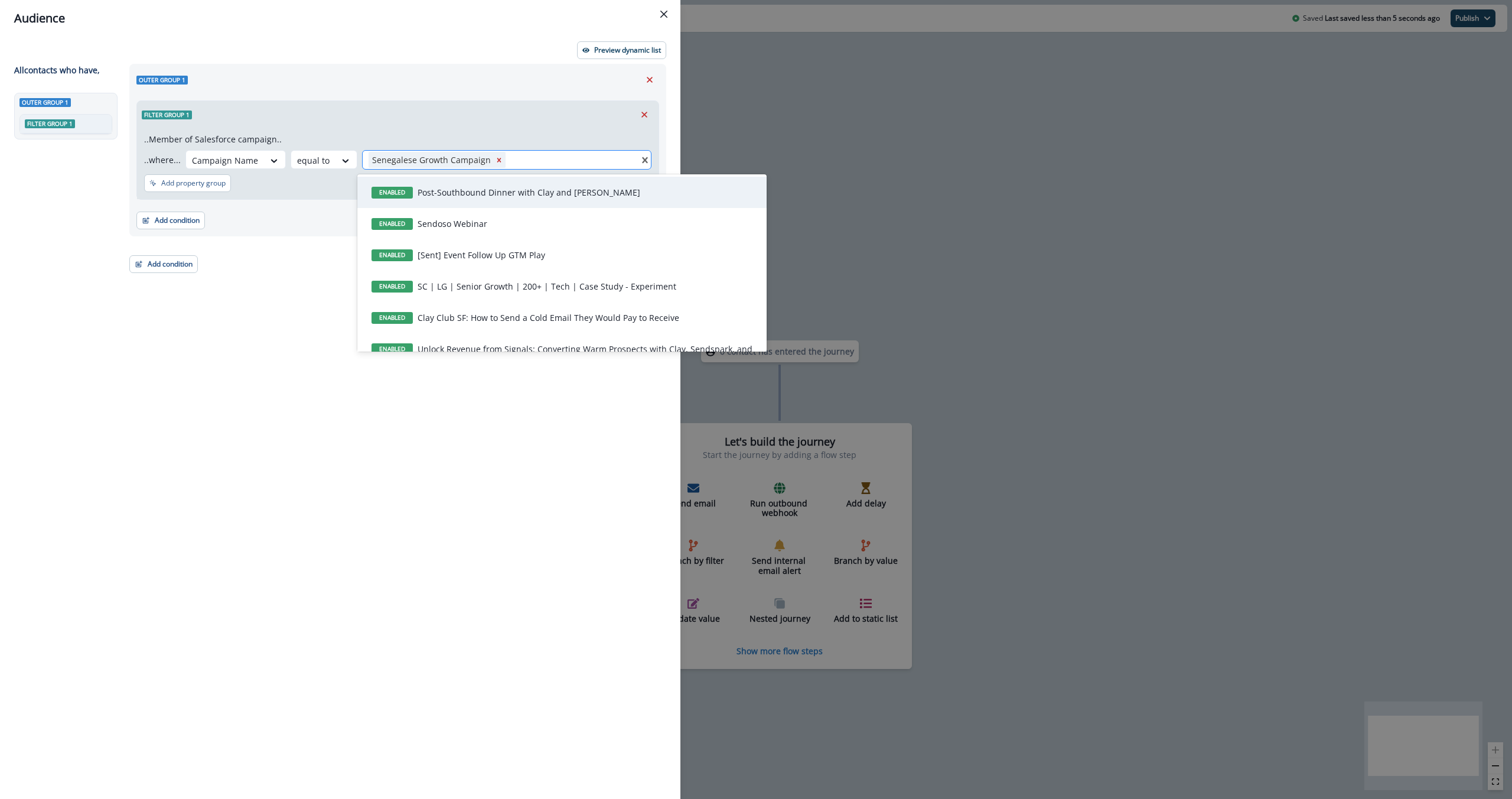
click at [539, 164] on div at bounding box center [570, 160] width 125 height 15
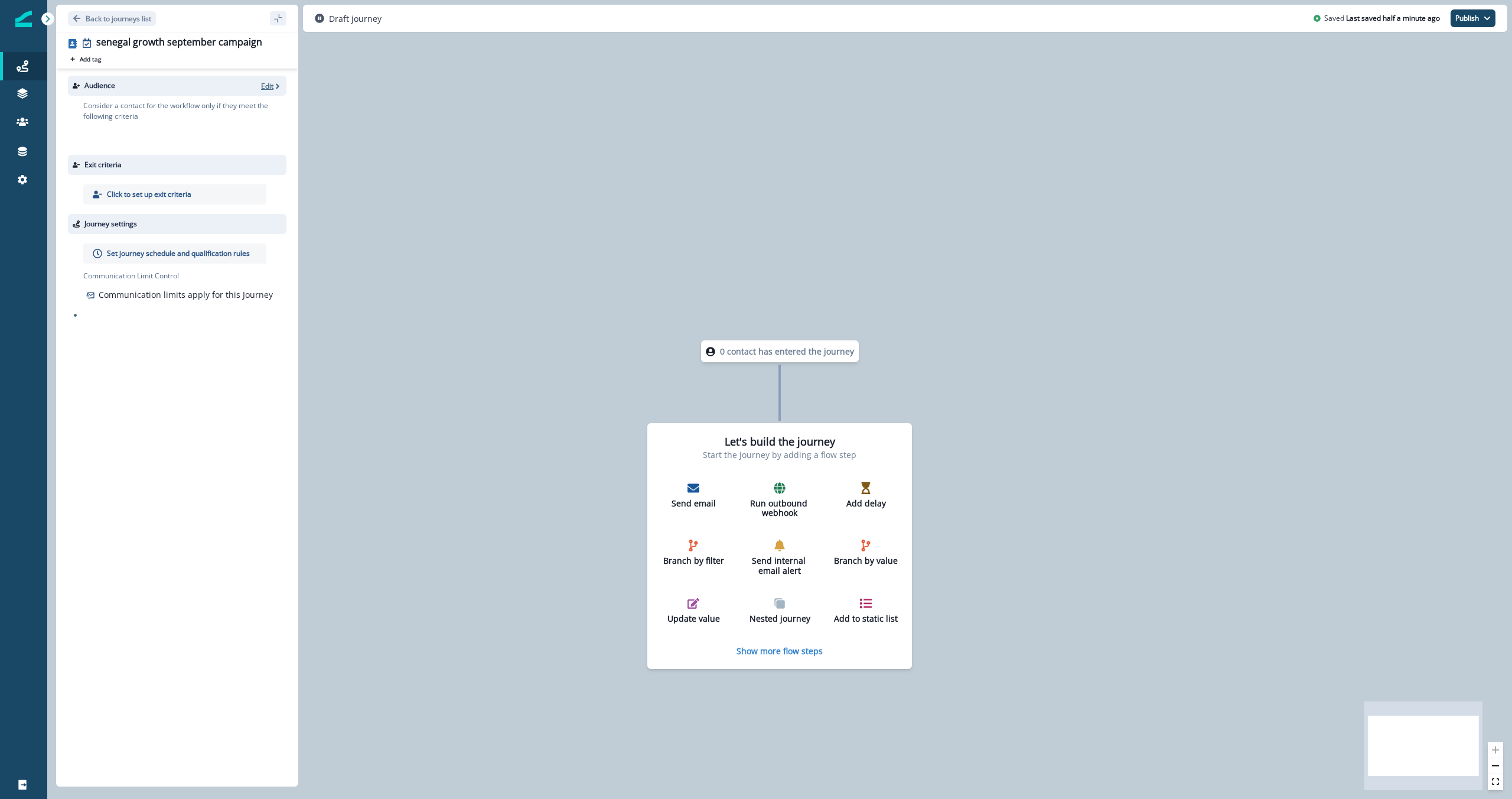
click at [268, 83] on p "Edit" at bounding box center [267, 86] width 13 height 10
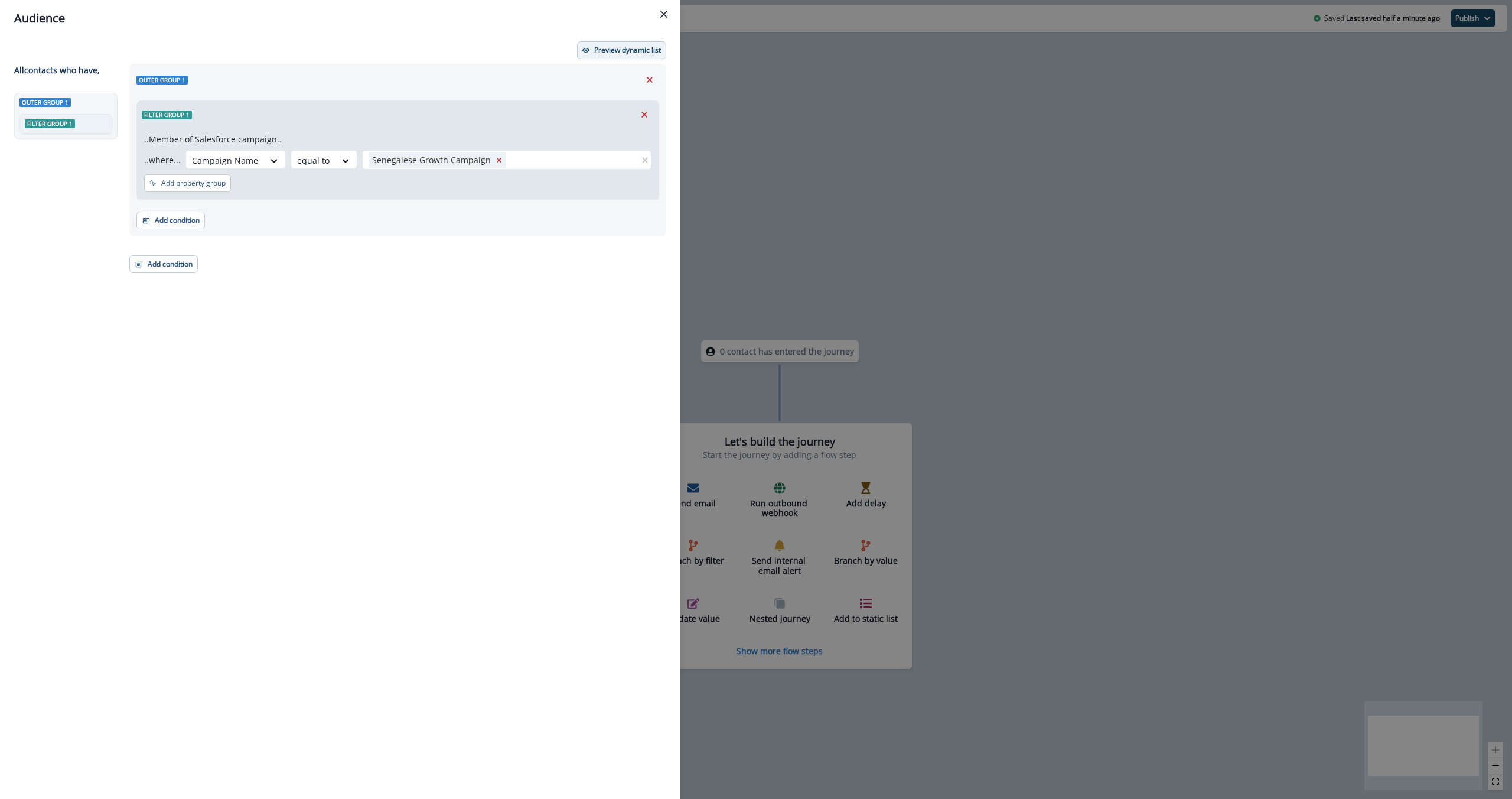
click at [654, 51] on p "Preview dynamic list" at bounding box center [627, 50] width 67 height 8
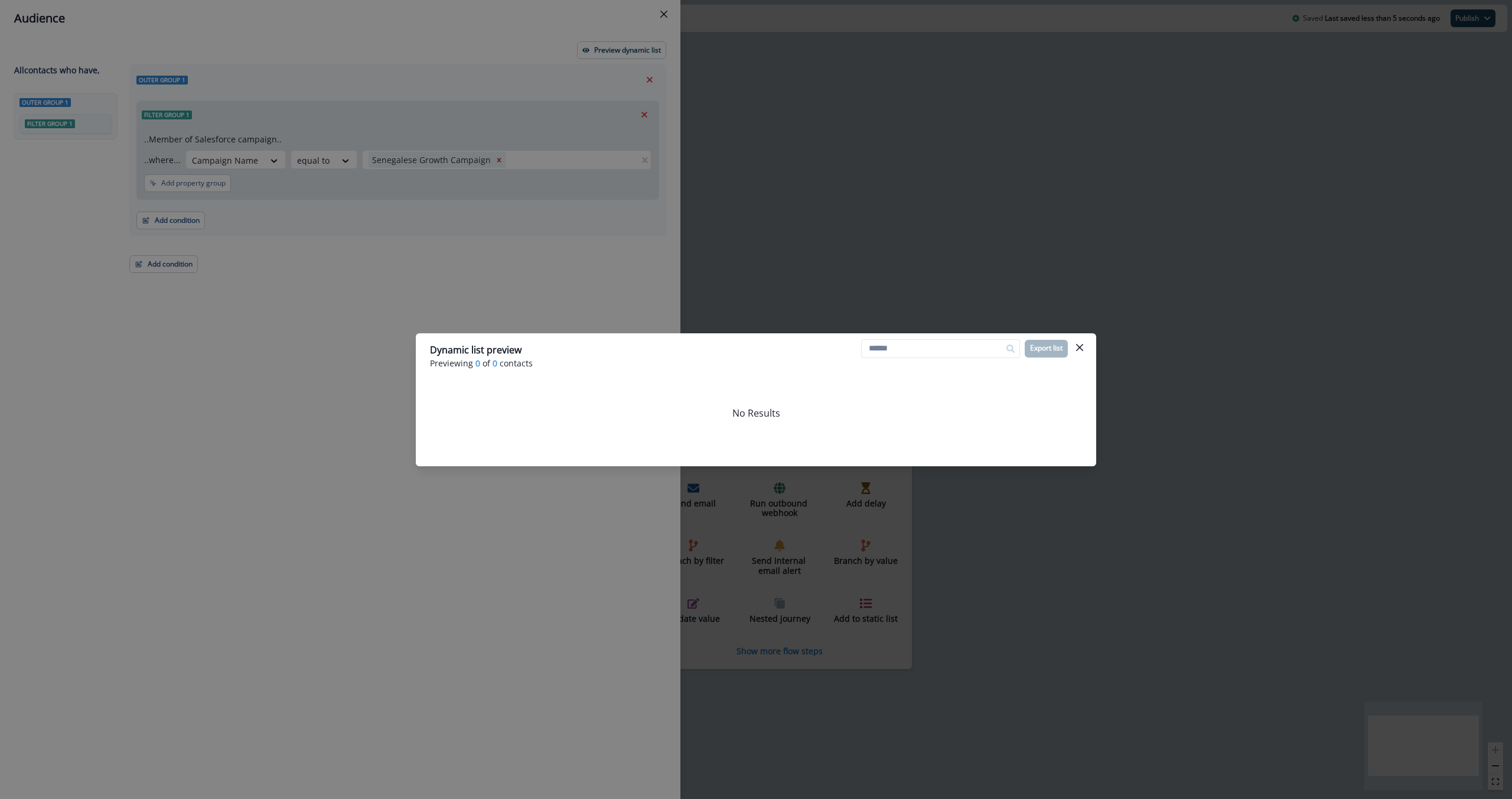
click at [667, 281] on div "Dynamic list preview Previewing 0 of 0 contacts Export list No Results" at bounding box center [756, 399] width 1512 height 799
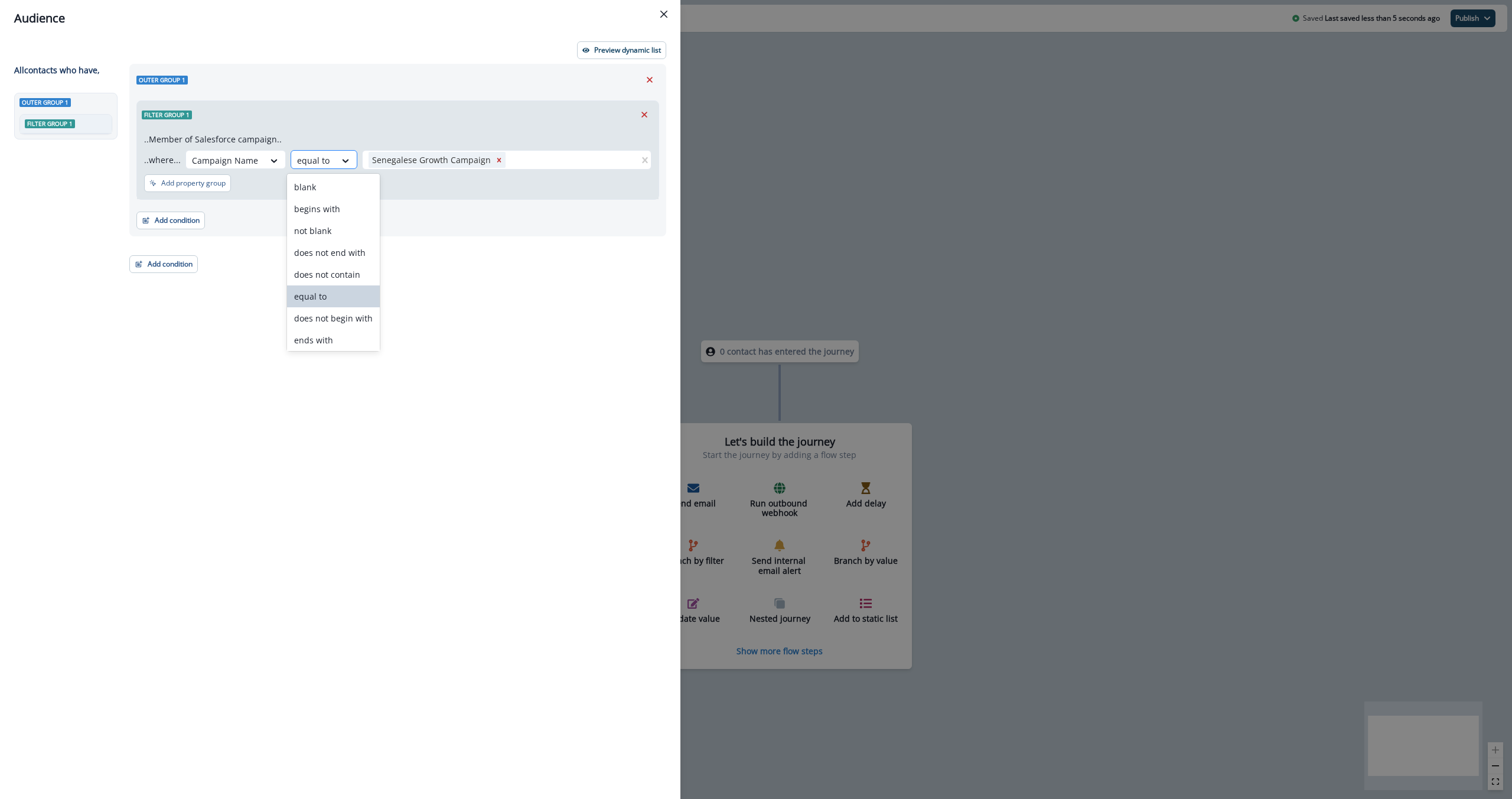
click at [327, 156] on div "equal to" at bounding box center [313, 160] width 44 height 19
click at [512, 126] on div "Filter group 1" at bounding box center [398, 115] width 522 height 27
click at [630, 49] on p "Preview dynamic list" at bounding box center [627, 50] width 67 height 8
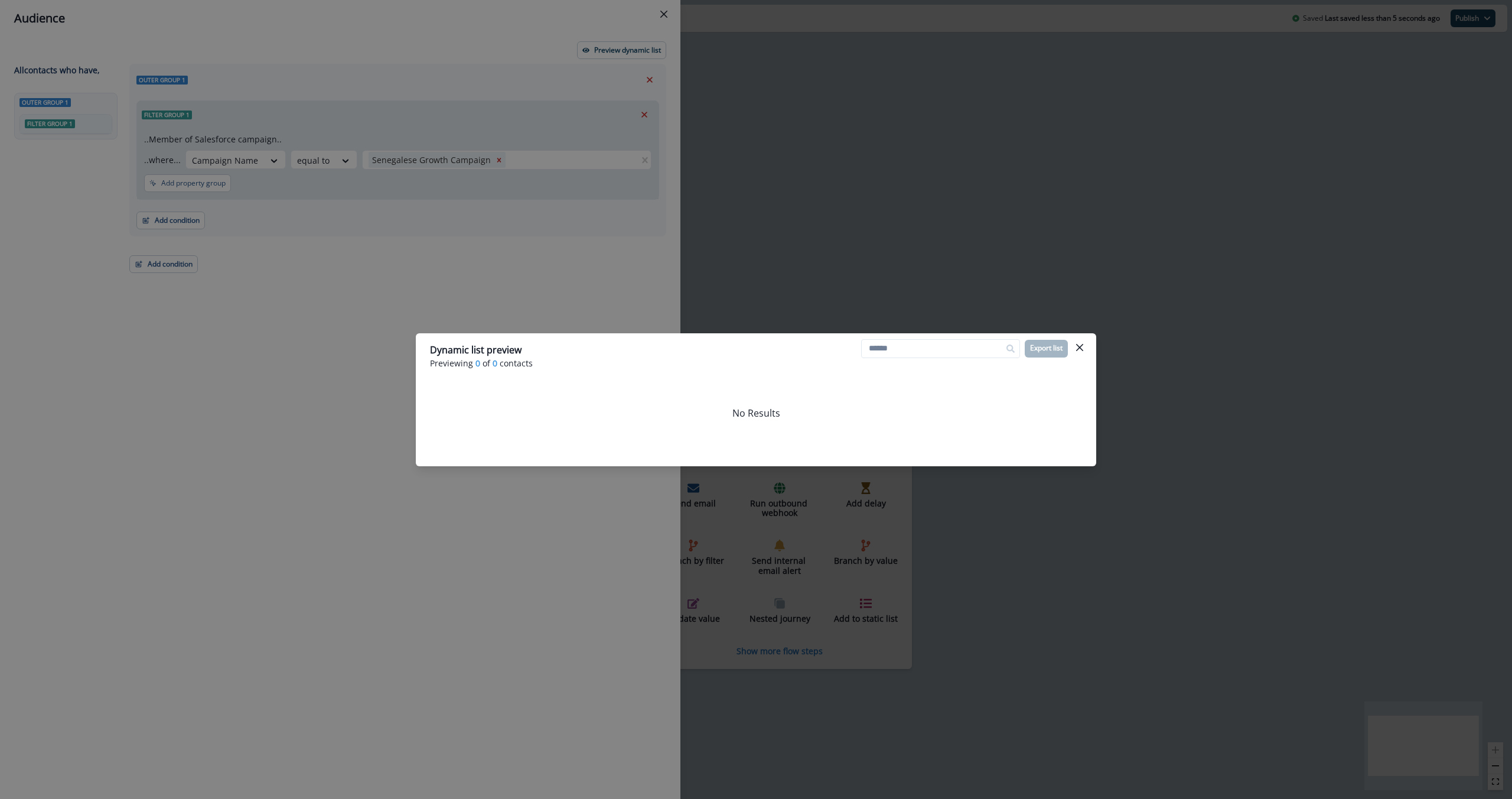
click at [680, 315] on div "Dynamic list preview Previewing 0 of 0 contacts Export list No Results" at bounding box center [756, 399] width 1512 height 799
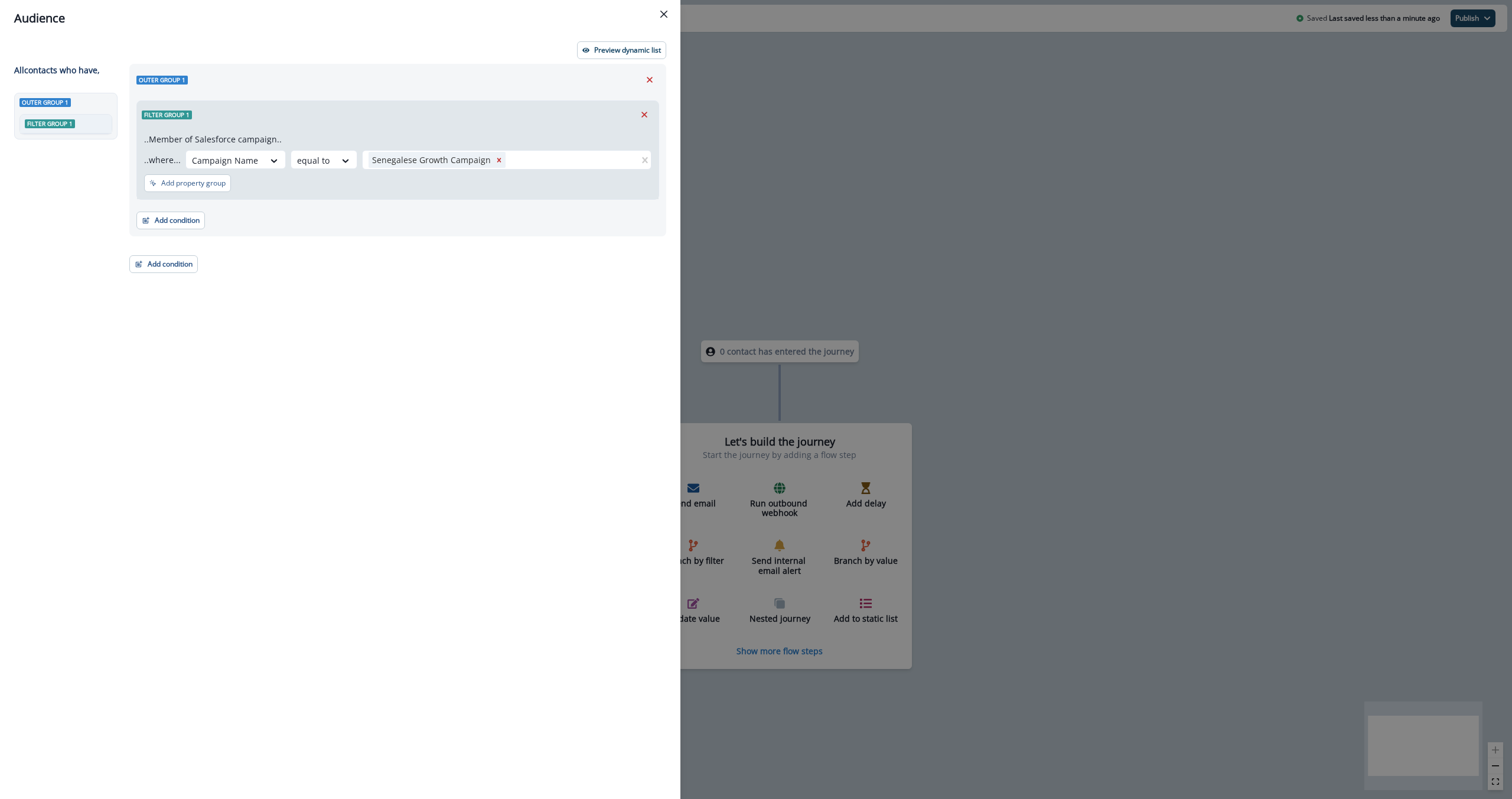
click at [300, 260] on div "Outer group 1 Filter group 1 ..Member of Salesforce campaign.. ..where... Campa…" at bounding box center [394, 409] width 544 height 692
click at [809, 326] on div "Audience Preview dynamic list All contact s who have, Outer group 1 Filter grou…" at bounding box center [756, 399] width 1512 height 799
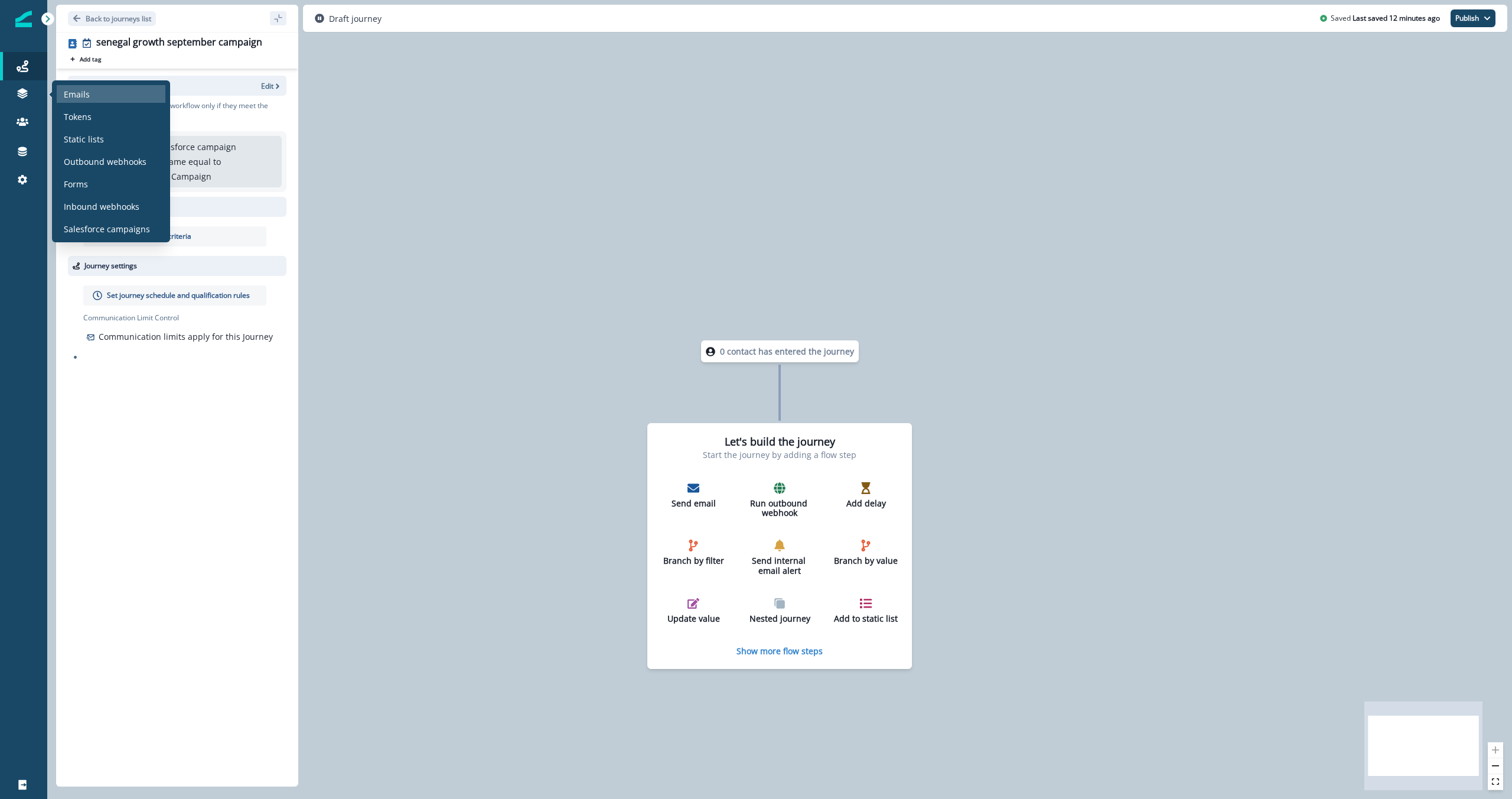
click at [80, 95] on p "Emails" at bounding box center [76, 94] width 26 height 13
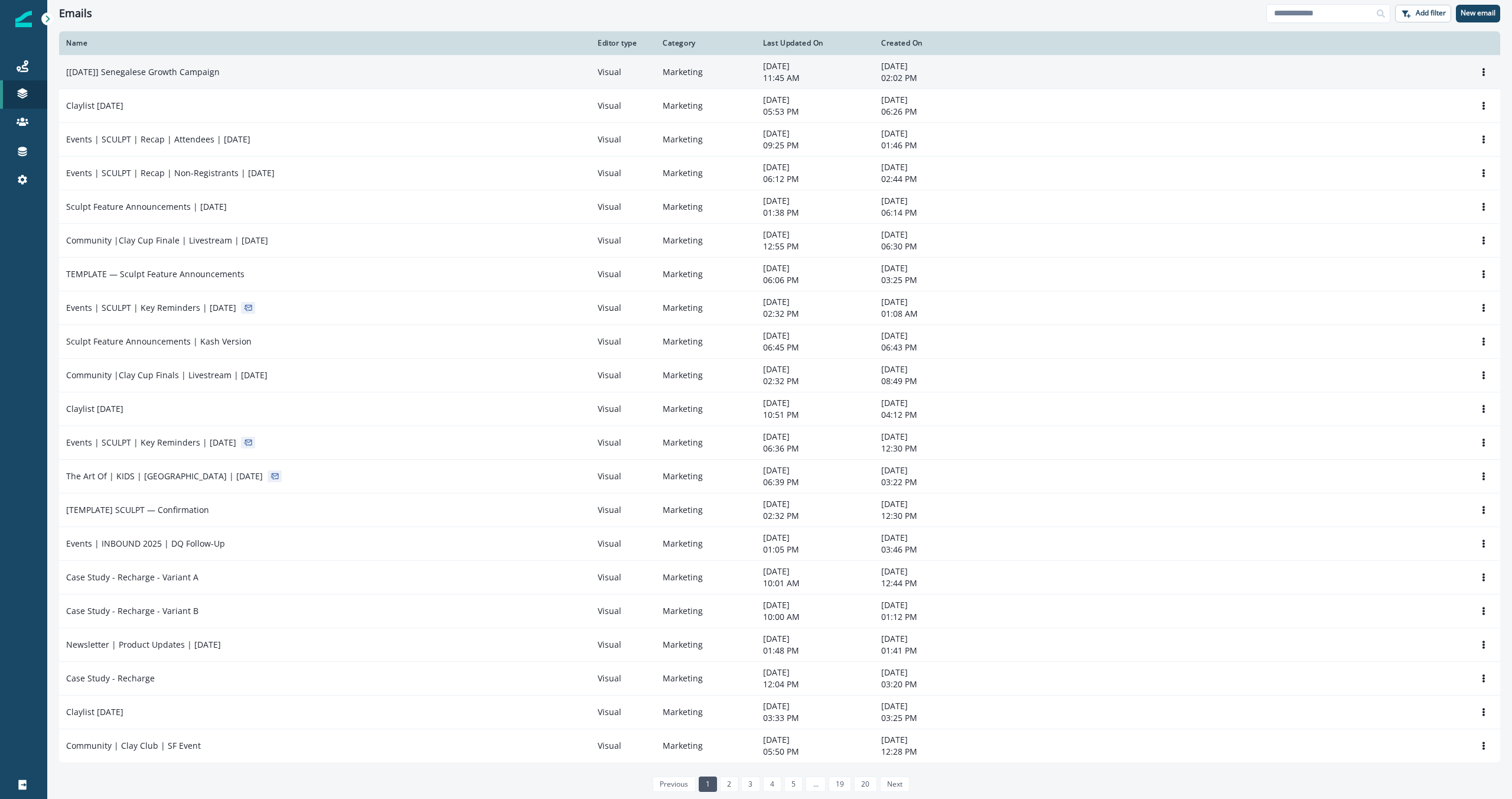
click at [353, 75] on div "[[DATE]] Senegalese Growth Campaign" at bounding box center [324, 72] width 518 height 12
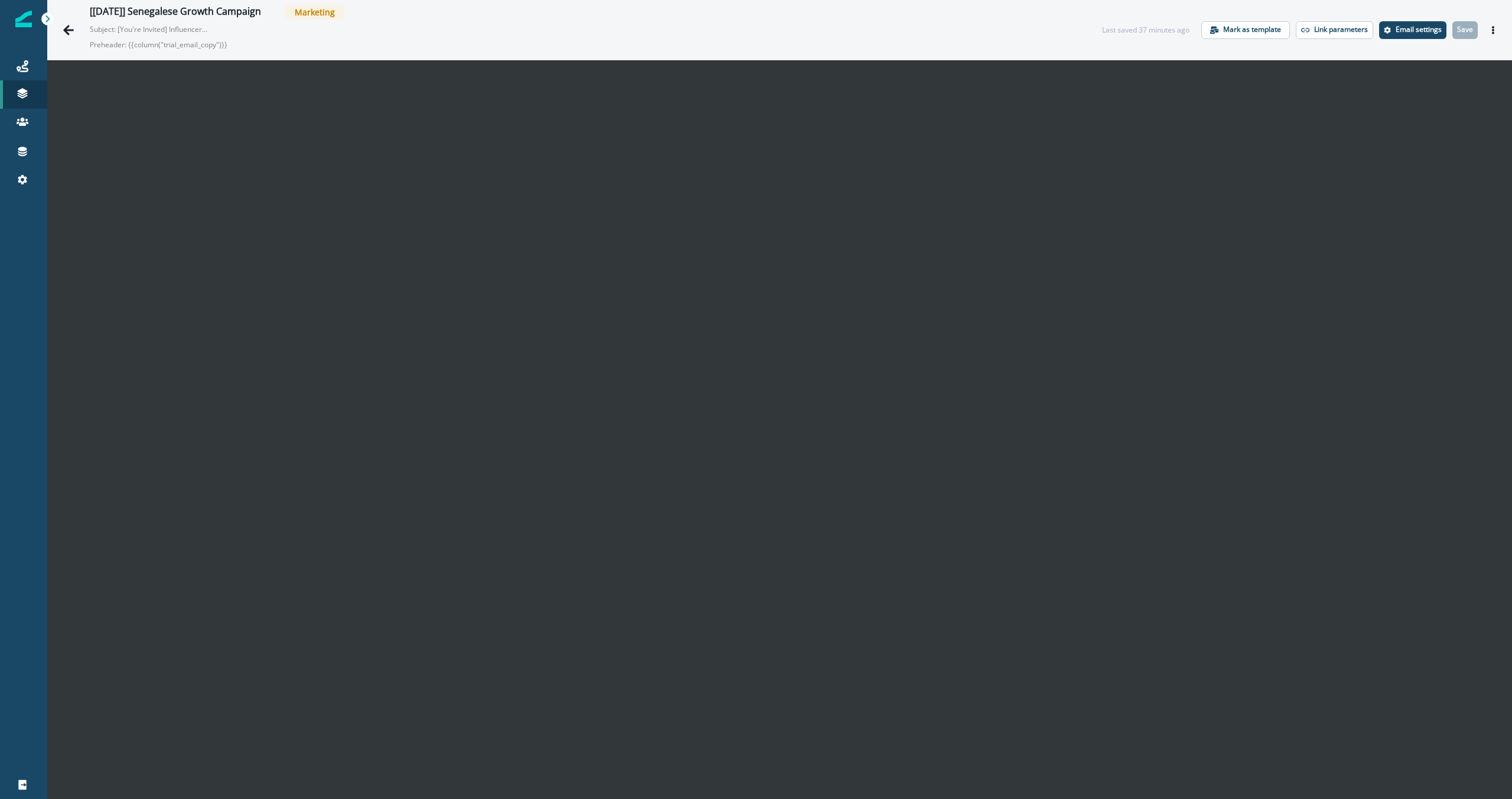
click at [168, 29] on p "Subject: [You're Invited] Influencer Strategy with [PERSON_NAME] and [PERSON_NA…" at bounding box center [148, 27] width 118 height 15
